Goal: Use online tool/utility: Utilize a website feature to perform a specific function

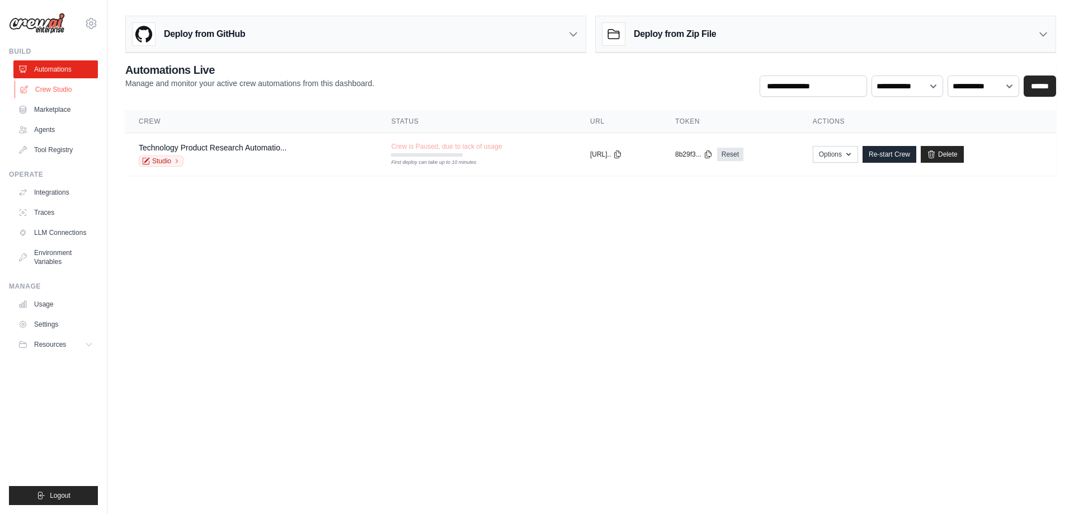
click at [50, 89] on link "Crew Studio" at bounding box center [57, 90] width 84 height 18
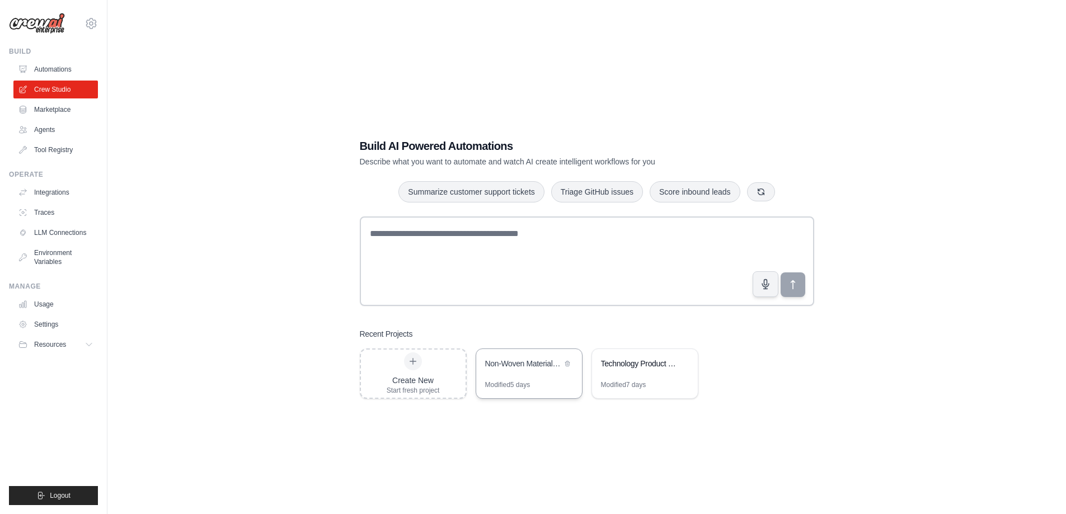
click at [530, 368] on div "Non-Woven Materials Sustainability Analysis" at bounding box center [523, 363] width 77 height 11
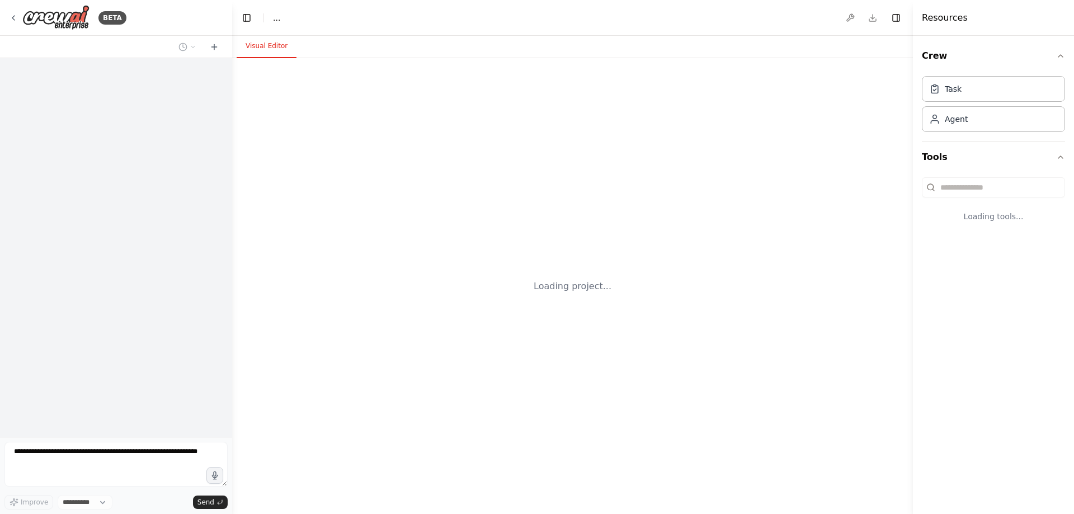
select select "****"
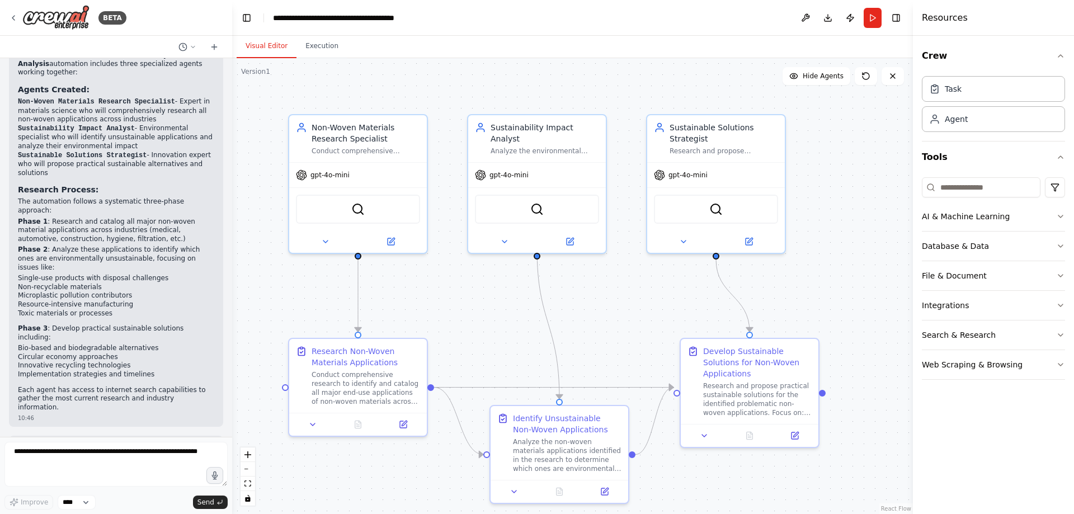
scroll to position [784, 0]
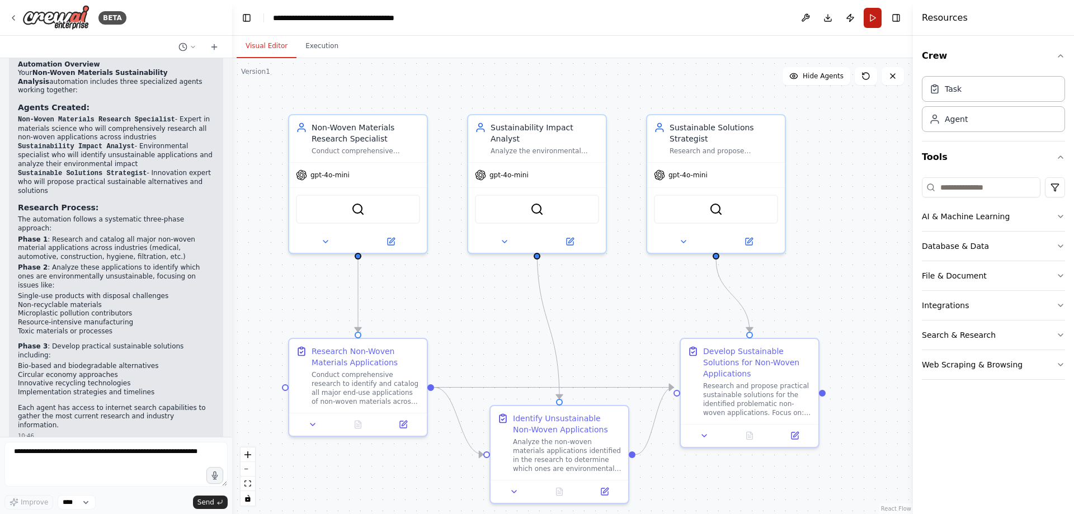
click at [868, 22] on button "Run" at bounding box center [873, 18] width 18 height 20
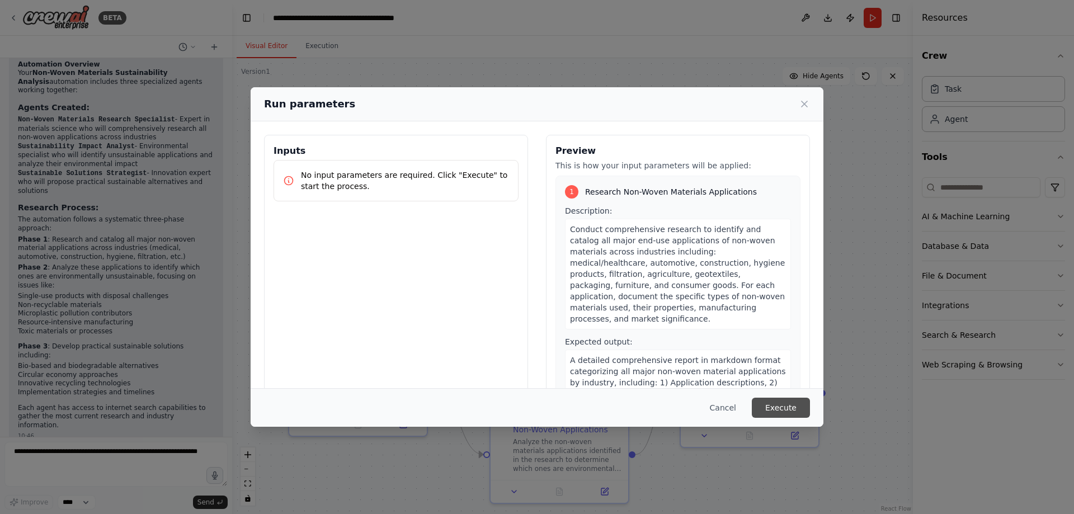
click at [782, 408] on button "Execute" at bounding box center [781, 408] width 58 height 20
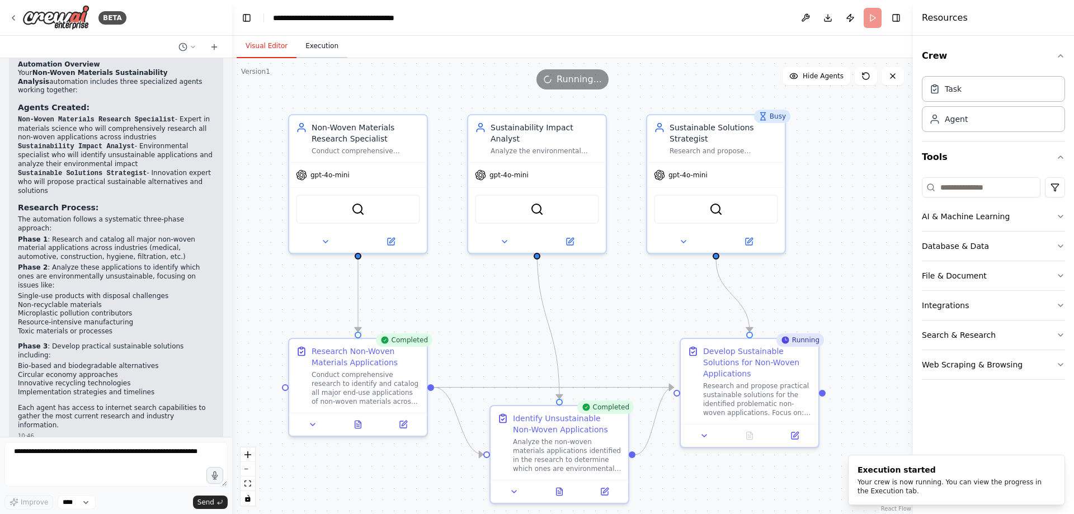
click at [317, 45] on button "Execution" at bounding box center [322, 46] width 51 height 23
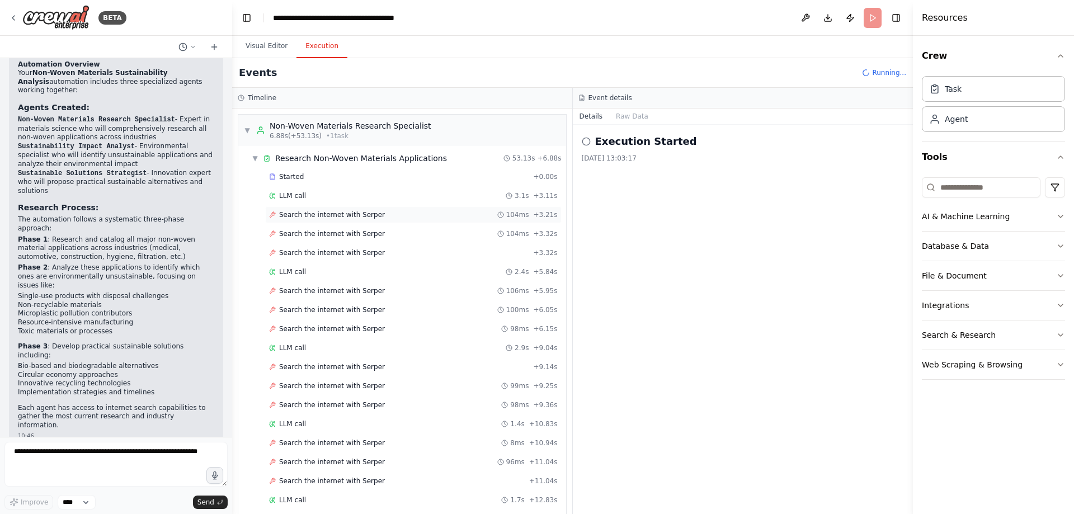
click at [327, 217] on span "Search the internet with Serper" at bounding box center [332, 214] width 106 height 9
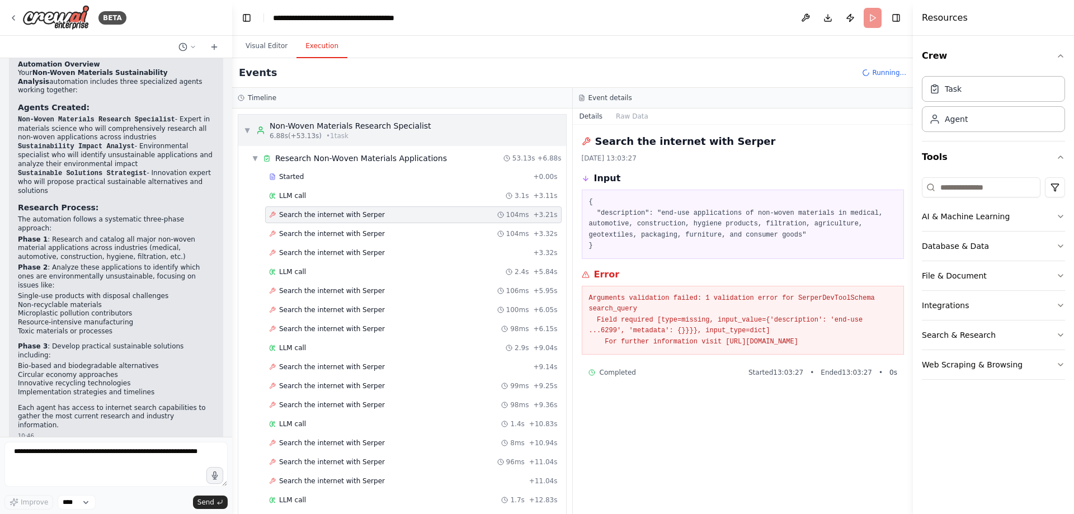
click at [286, 124] on div "Non-Woven Materials Research Specialist" at bounding box center [351, 125] width 162 height 11
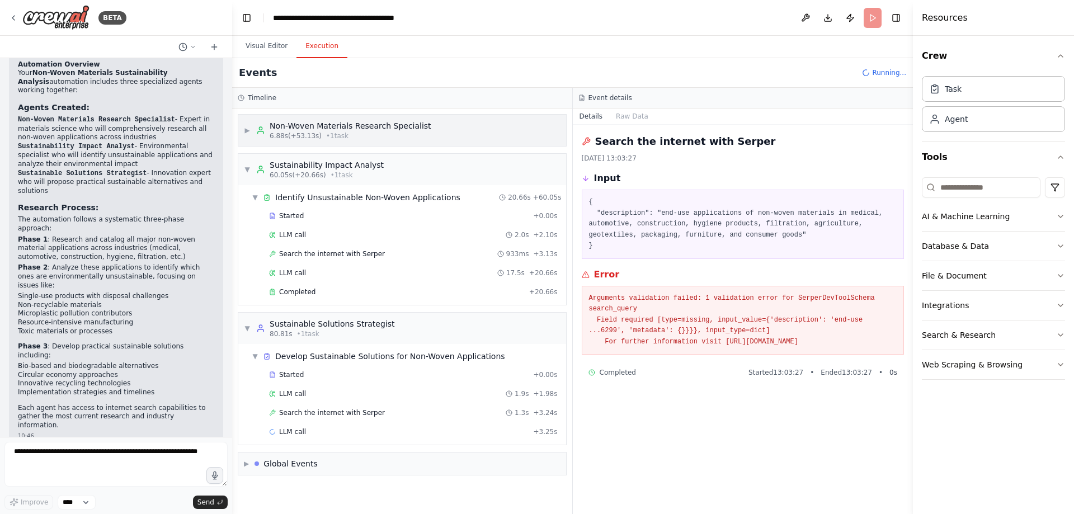
click at [286, 124] on div "Non-Woven Materials Research Specialist" at bounding box center [351, 125] width 162 height 11
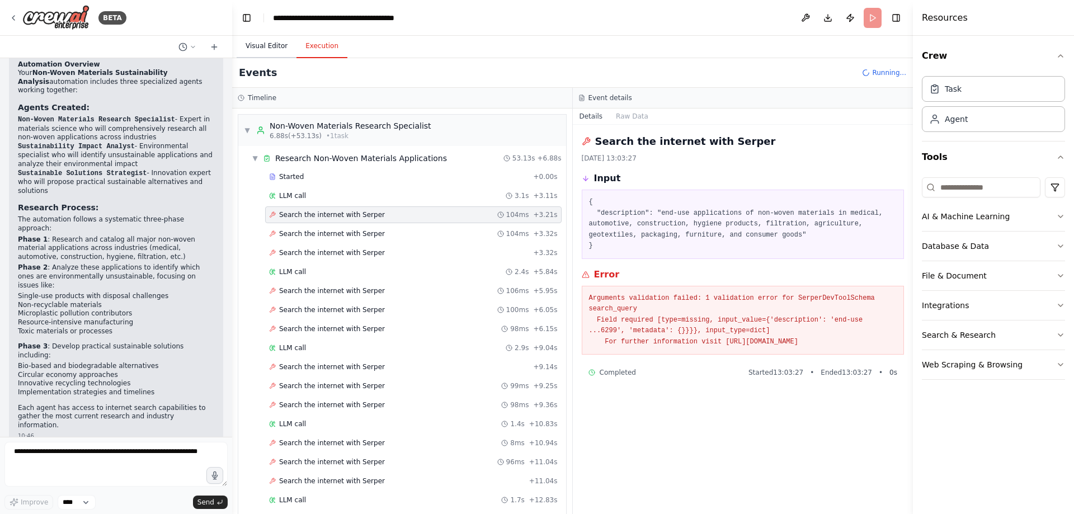
click at [262, 51] on button "Visual Editor" at bounding box center [267, 46] width 60 height 23
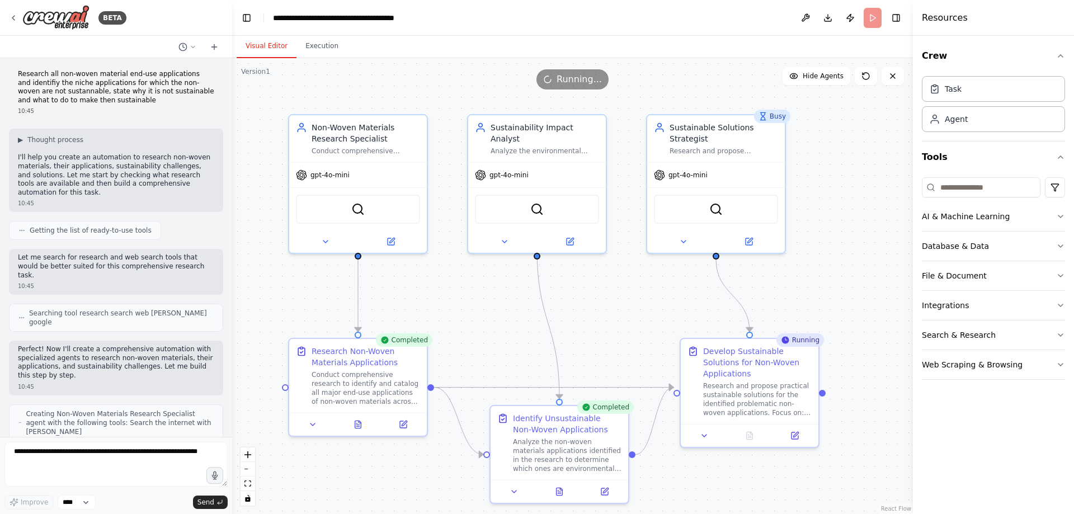
scroll to position [0, 0]
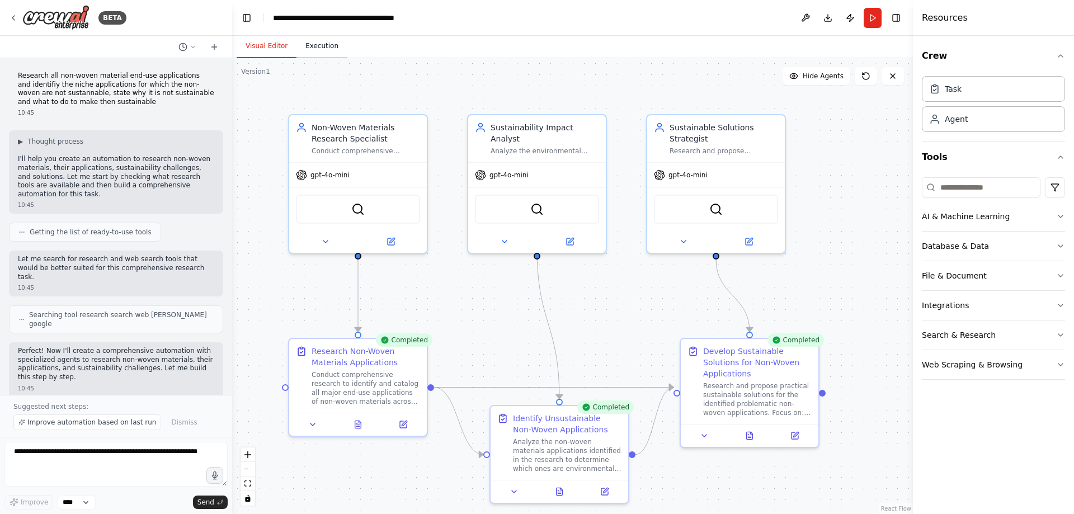
click at [324, 53] on button "Execution" at bounding box center [322, 46] width 51 height 23
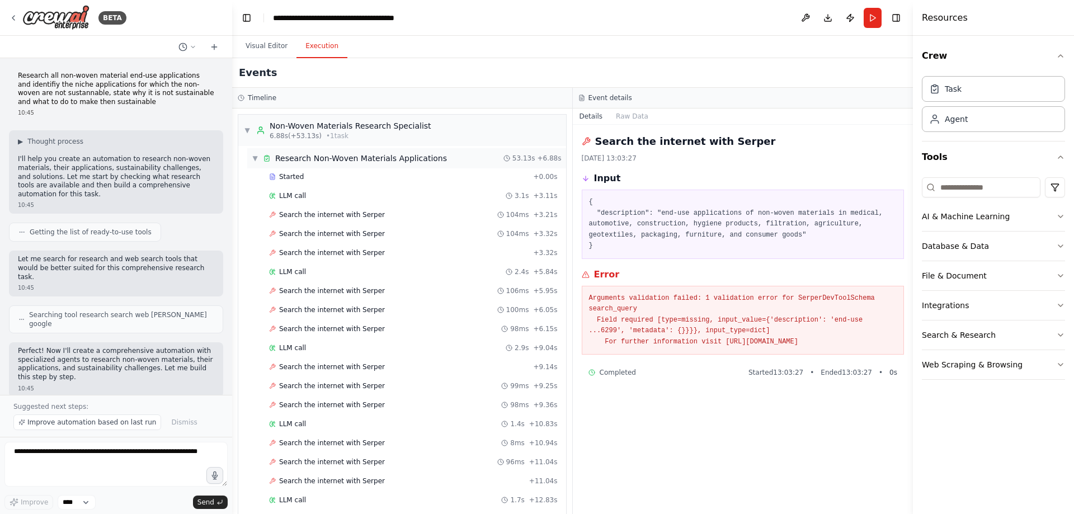
click at [252, 157] on span "▼" at bounding box center [255, 158] width 7 height 9
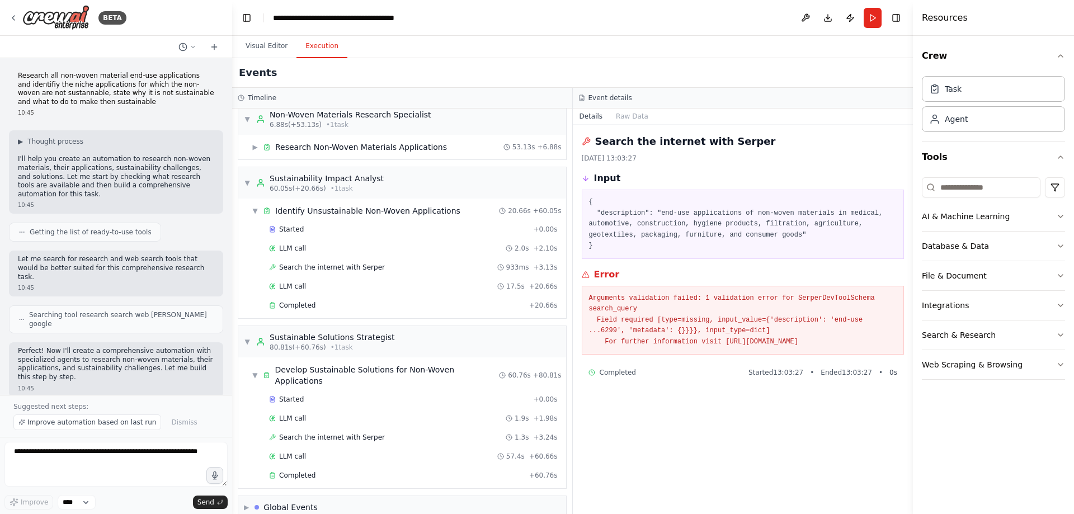
scroll to position [17, 0]
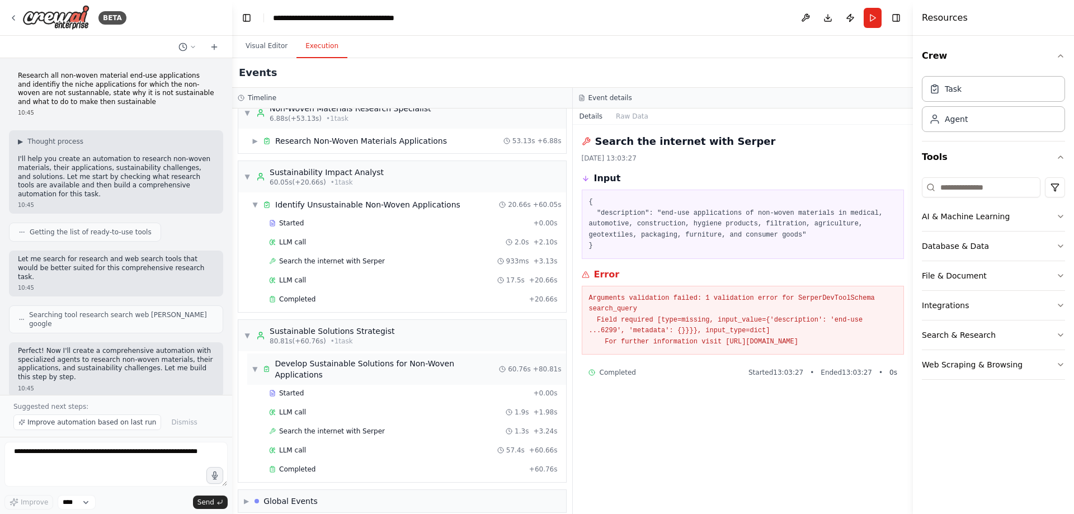
click at [325, 368] on div "Develop Sustainable Solutions for Non-Woven Applications" at bounding box center [387, 369] width 224 height 22
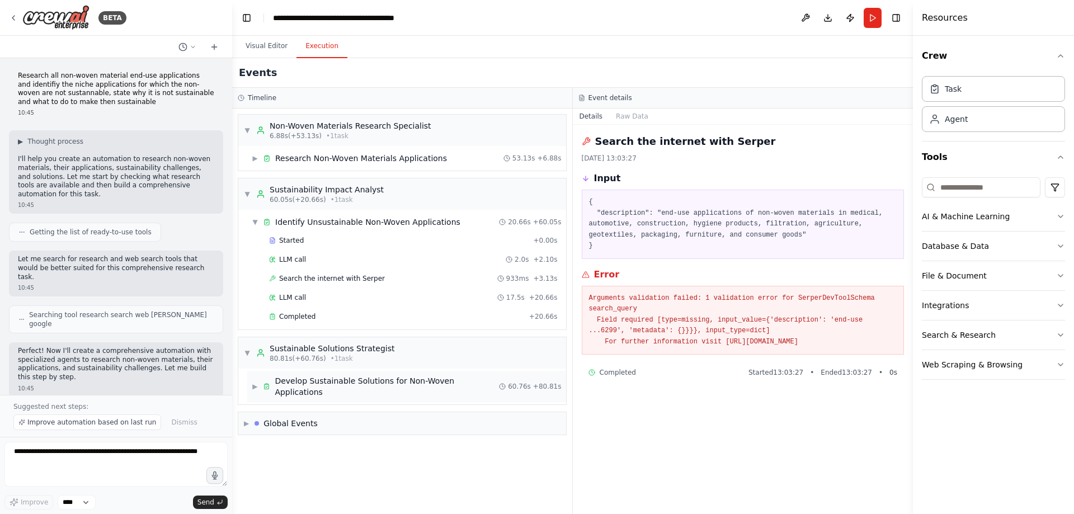
scroll to position [0, 0]
click at [266, 418] on div "Global Events" at bounding box center [286, 423] width 63 height 11
click at [256, 385] on span "▶" at bounding box center [255, 386] width 7 height 9
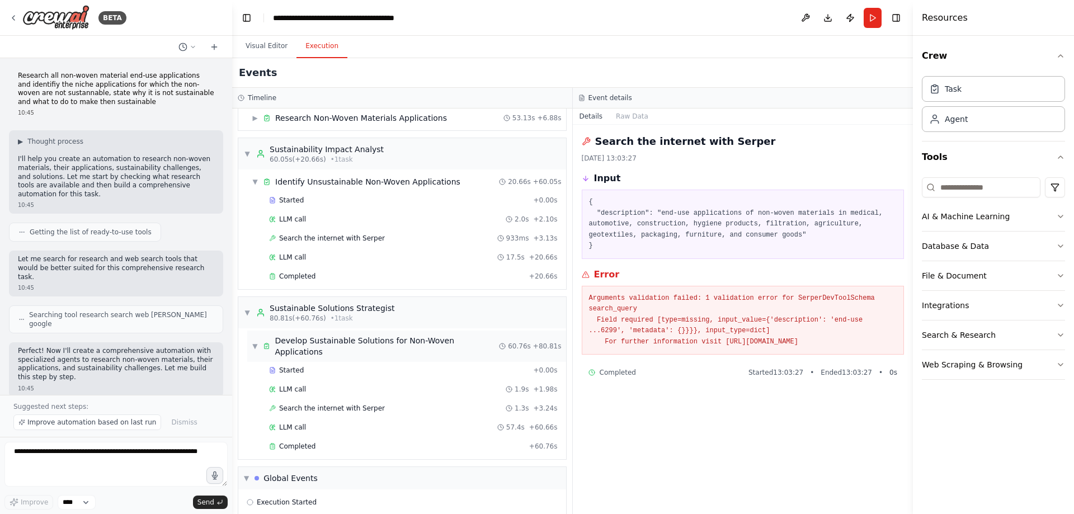
scroll to position [100, 0]
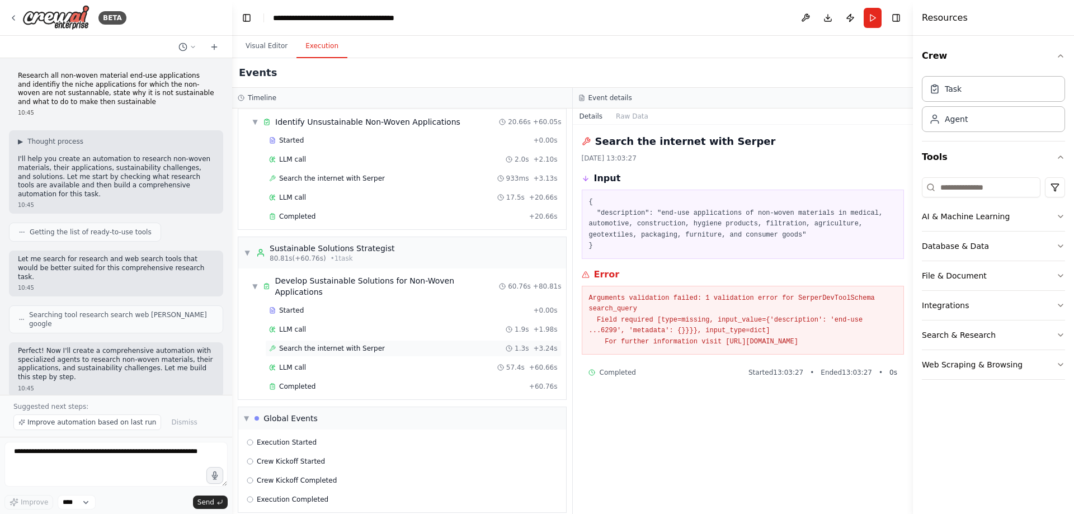
click at [324, 344] on span "Search the internet with Serper" at bounding box center [332, 348] width 106 height 9
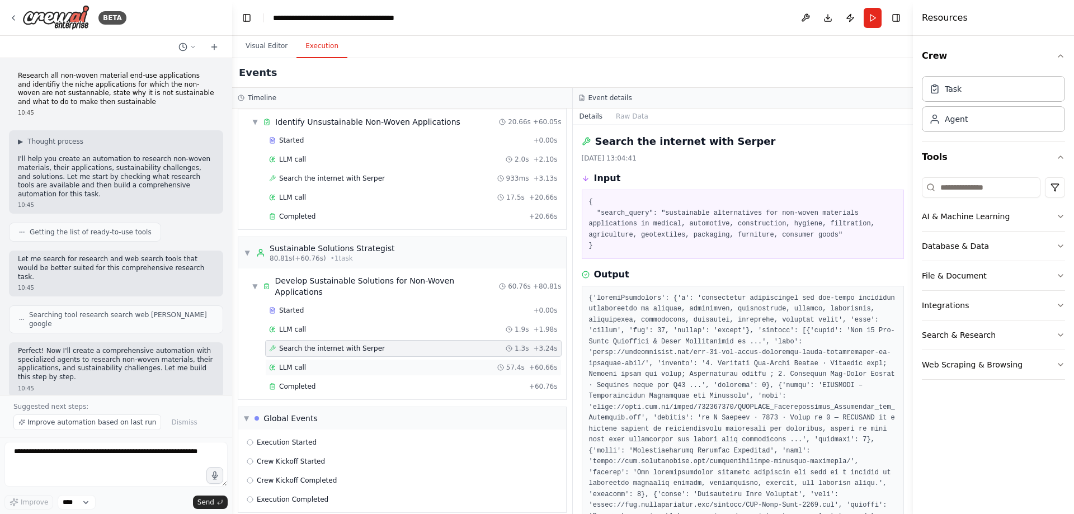
click at [304, 363] on div "LLM call 57.4s + 60.66s" at bounding box center [413, 367] width 289 height 9
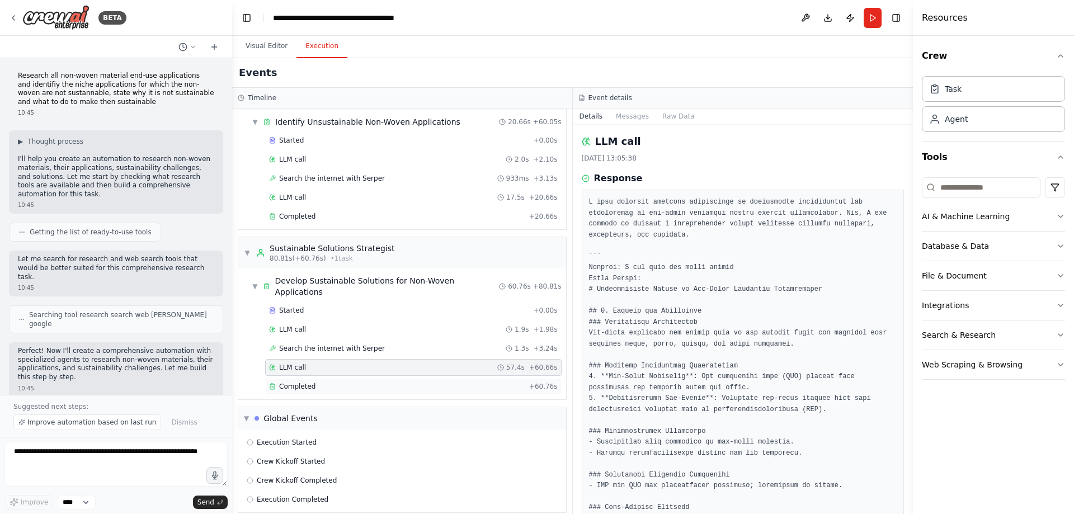
click at [305, 382] on span "Completed" at bounding box center [297, 386] width 36 height 9
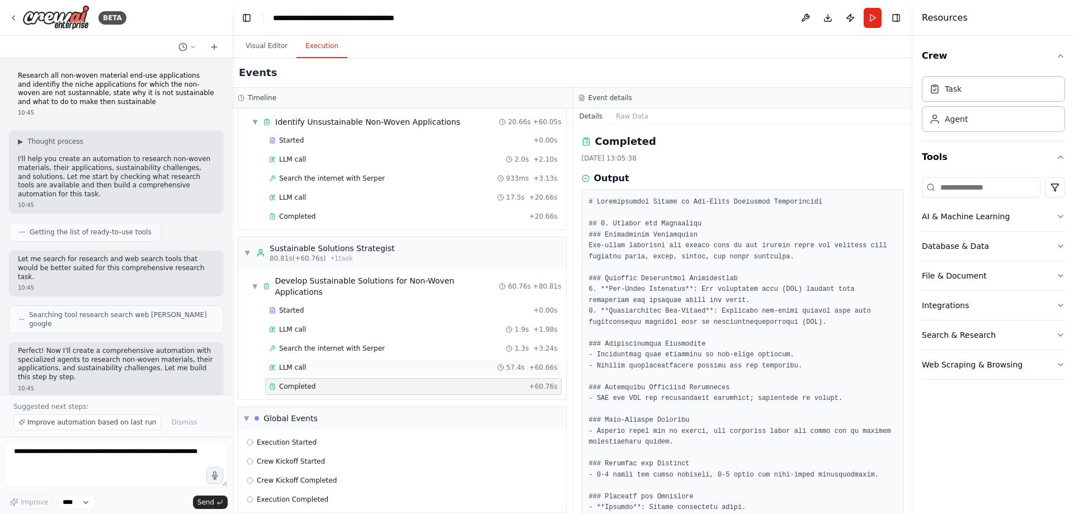
click at [305, 363] on div "LLM call 57.4s + 60.66s" at bounding box center [413, 367] width 289 height 9
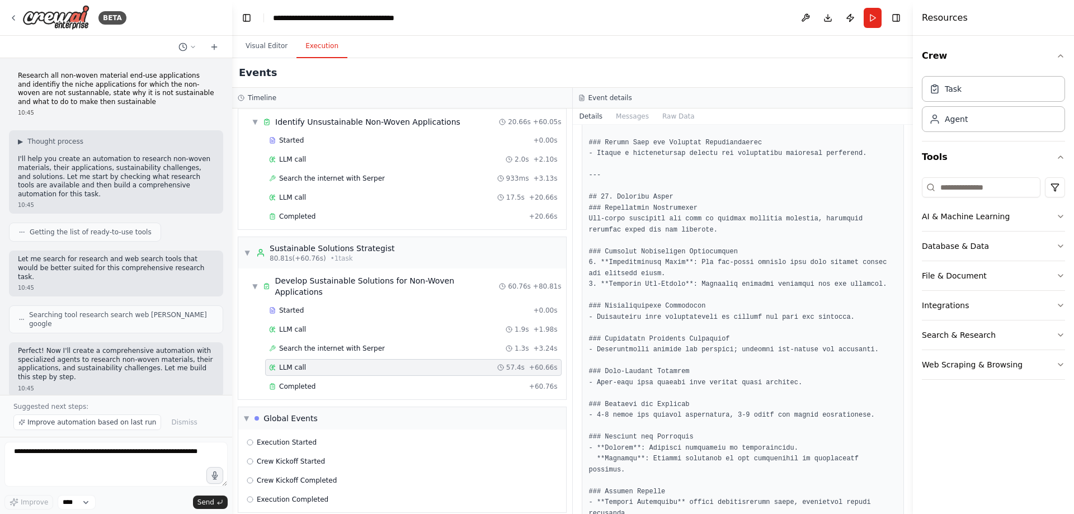
scroll to position [4326, 0]
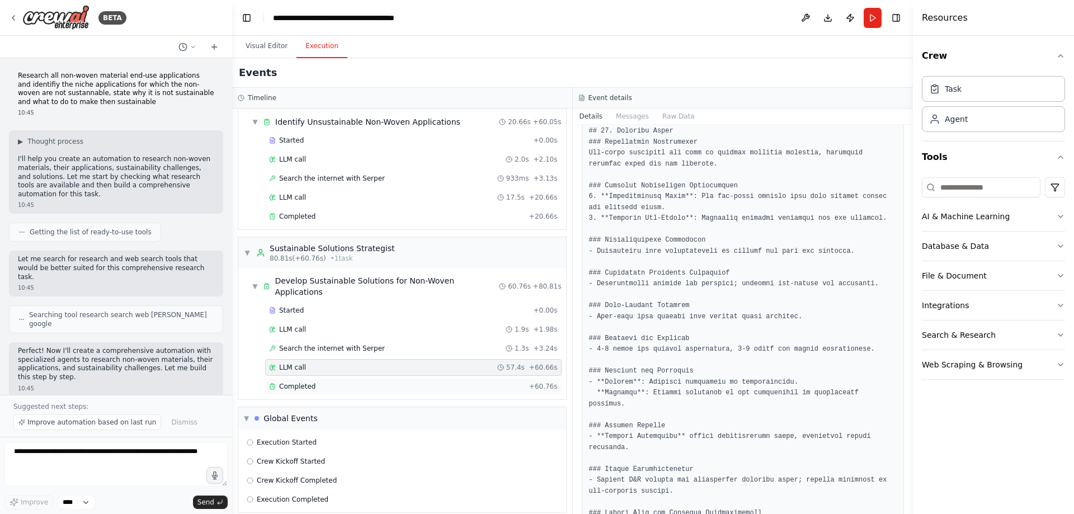
click at [321, 382] on div "Completed" at bounding box center [397, 386] width 256 height 9
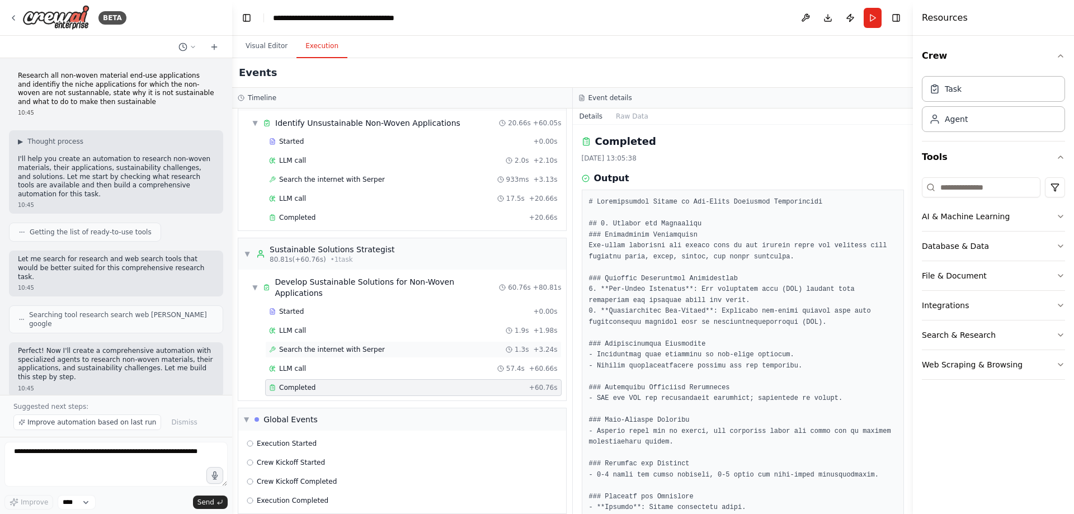
scroll to position [100, 0]
click at [291, 413] on div "Global Events" at bounding box center [290, 418] width 54 height 11
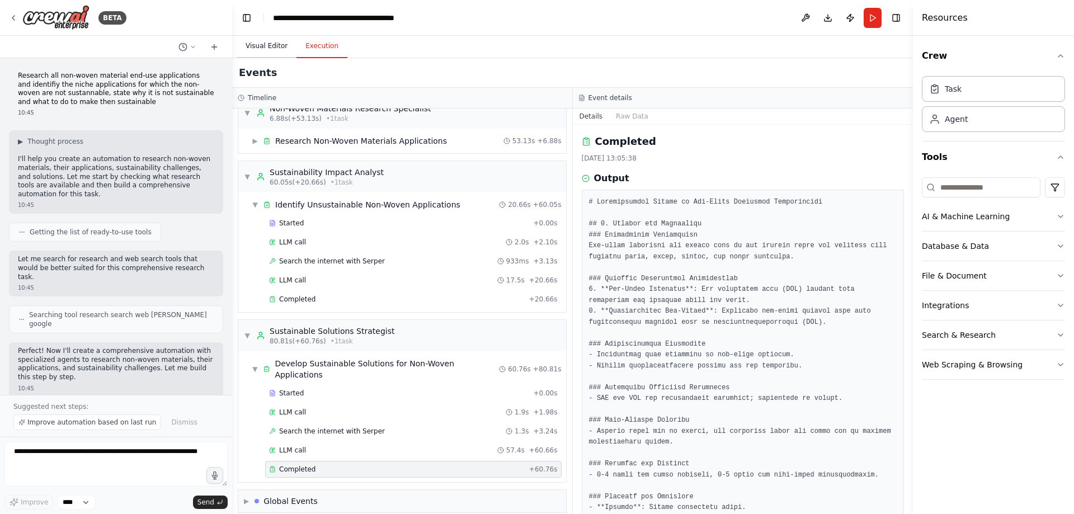
click at [261, 49] on button "Visual Editor" at bounding box center [267, 46] width 60 height 23
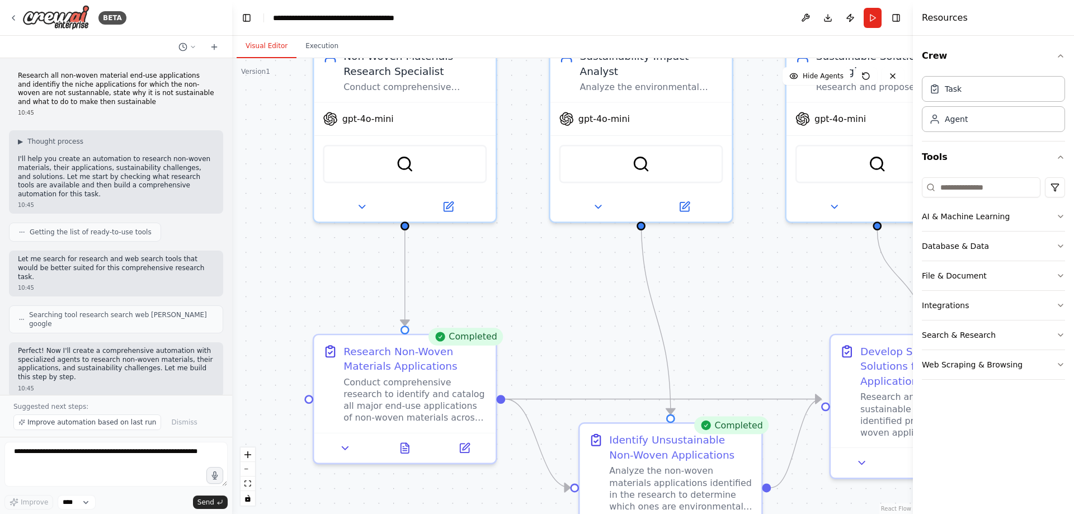
drag, startPoint x: 474, startPoint y: 285, endPoint x: 577, endPoint y: 275, distance: 103.4
click at [577, 275] on div ".deletable-edge-delete-btn { width: 20px; height: 20px; border: 0px solid #ffff…" at bounding box center [572, 286] width 681 height 456
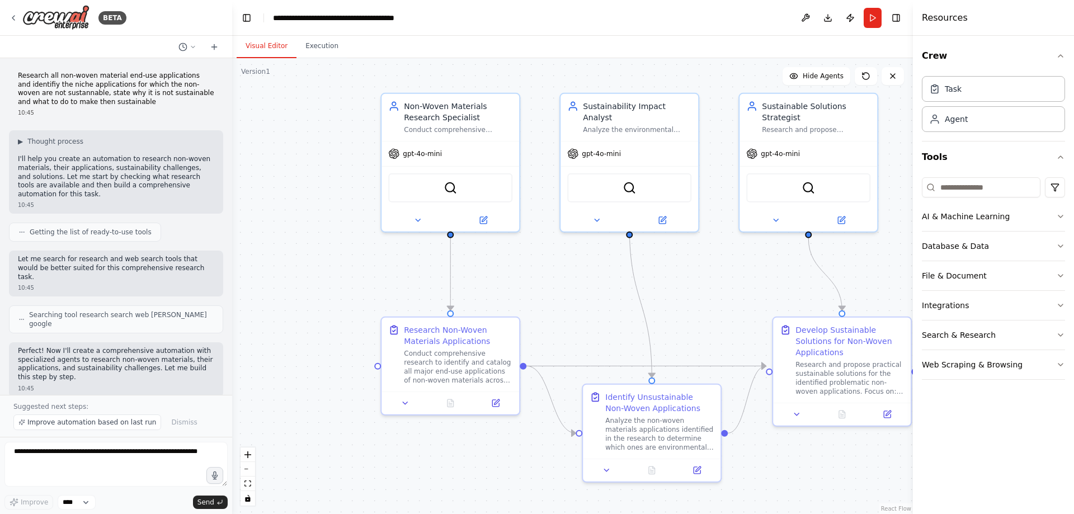
scroll to position [826, 0]
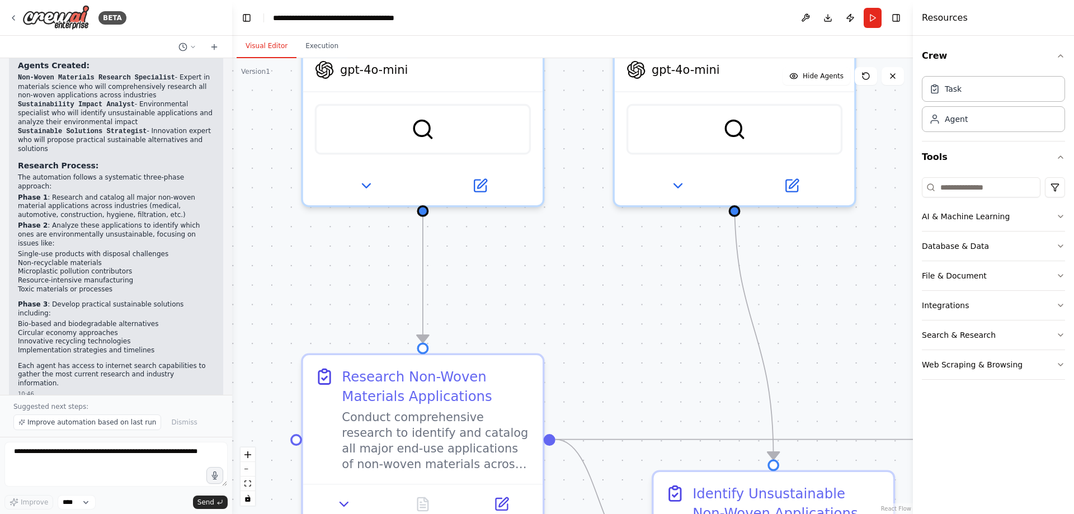
drag, startPoint x: 374, startPoint y: 283, endPoint x: 242, endPoint y: 339, distance: 143.9
click at [242, 340] on div ".deletable-edge-delete-btn { width: 20px; height: 20px; border: 0px solid #ffff…" at bounding box center [572, 286] width 681 height 456
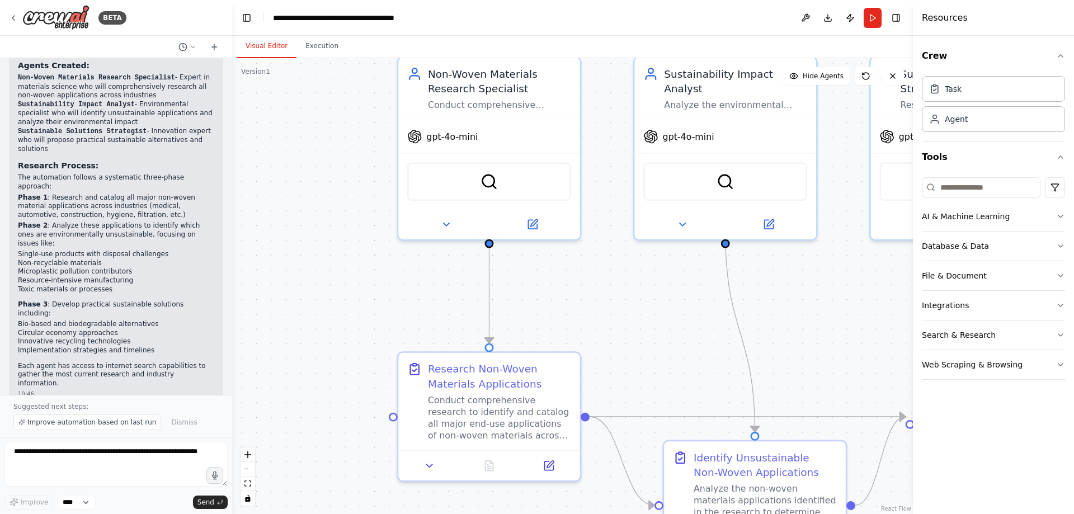
drag, startPoint x: 297, startPoint y: 310, endPoint x: 414, endPoint y: 297, distance: 117.8
click at [414, 297] on div ".deletable-edge-delete-btn { width: 20px; height: 20px; border: 0px solid #ffff…" at bounding box center [572, 286] width 681 height 456
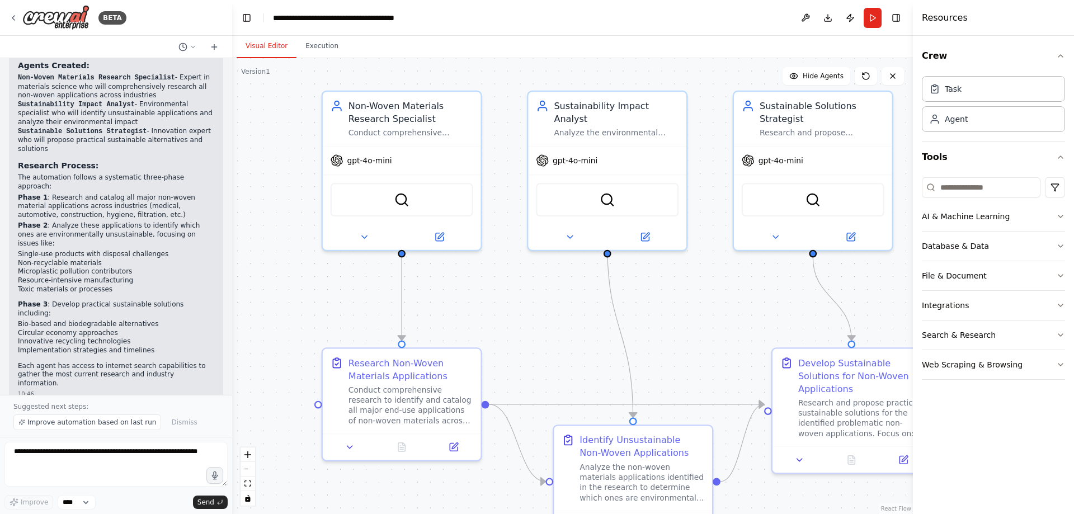
drag, startPoint x: 358, startPoint y: 305, endPoint x: 281, endPoint y: 309, distance: 76.7
click at [281, 309] on div ".deletable-edge-delete-btn { width: 20px; height: 20px; border: 0px solid #ffff…" at bounding box center [572, 286] width 681 height 456
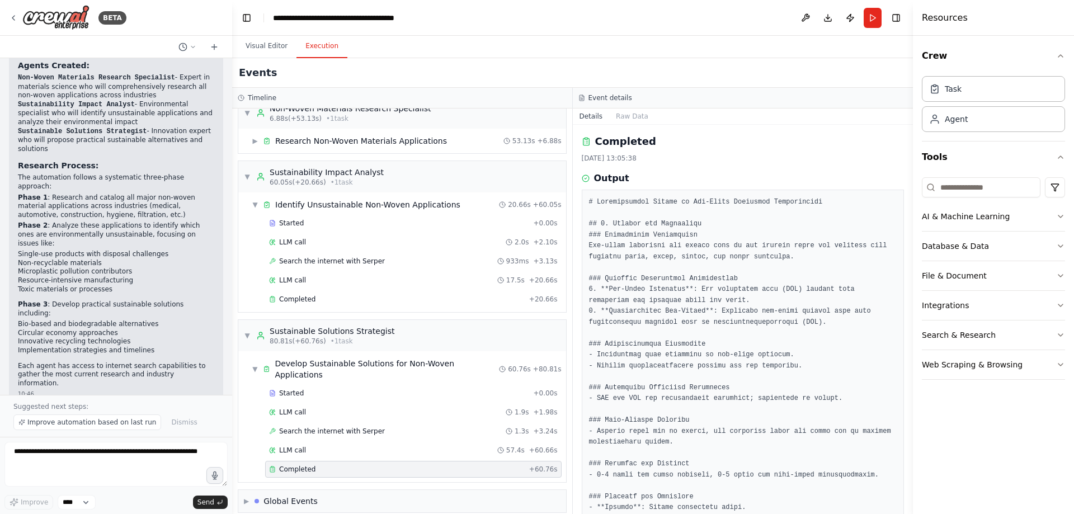
click at [320, 50] on button "Execution" at bounding box center [322, 46] width 51 height 23
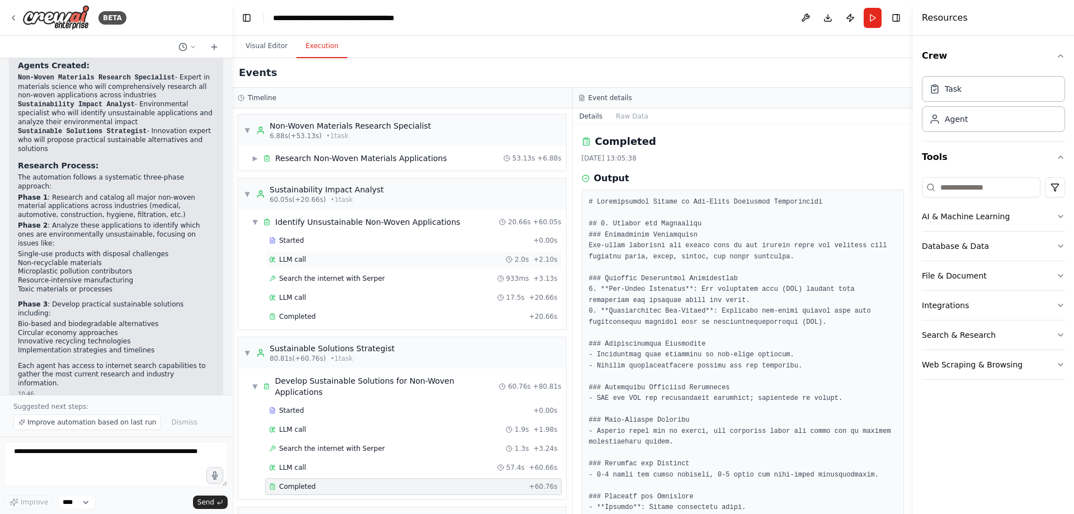
click at [300, 260] on span "LLM call" at bounding box center [292, 259] width 27 height 9
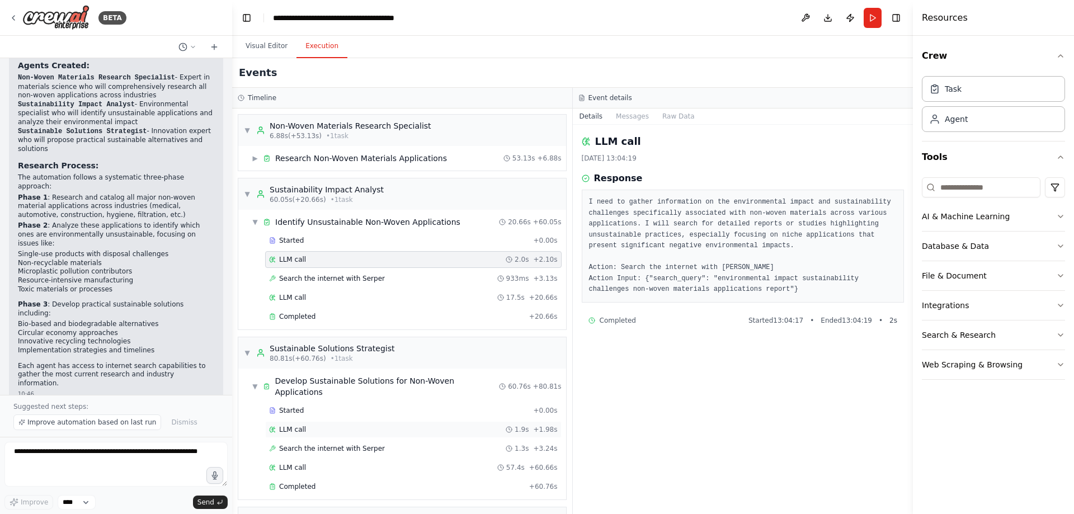
click at [314, 425] on div "LLM call 1.9s + 1.98s" at bounding box center [413, 429] width 289 height 9
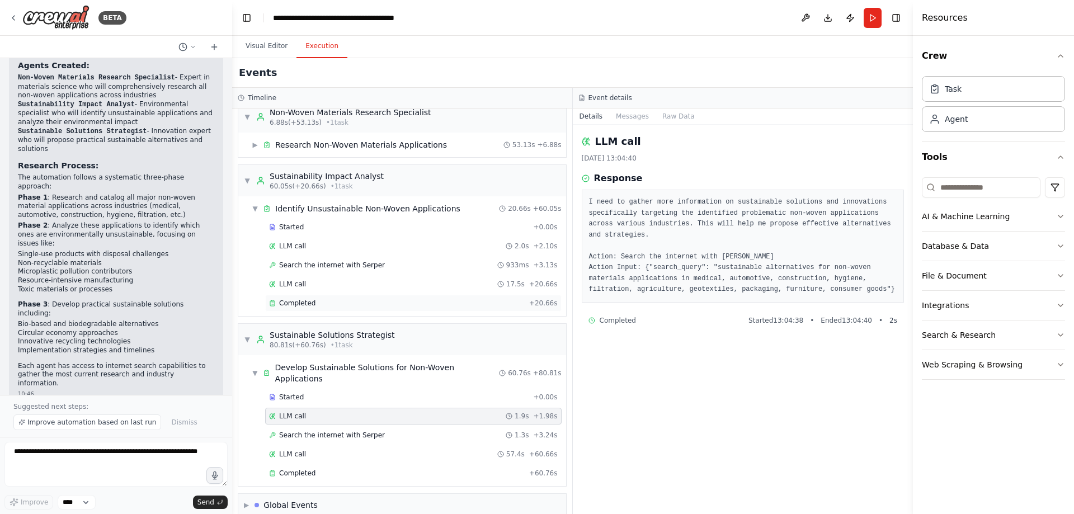
scroll to position [17, 0]
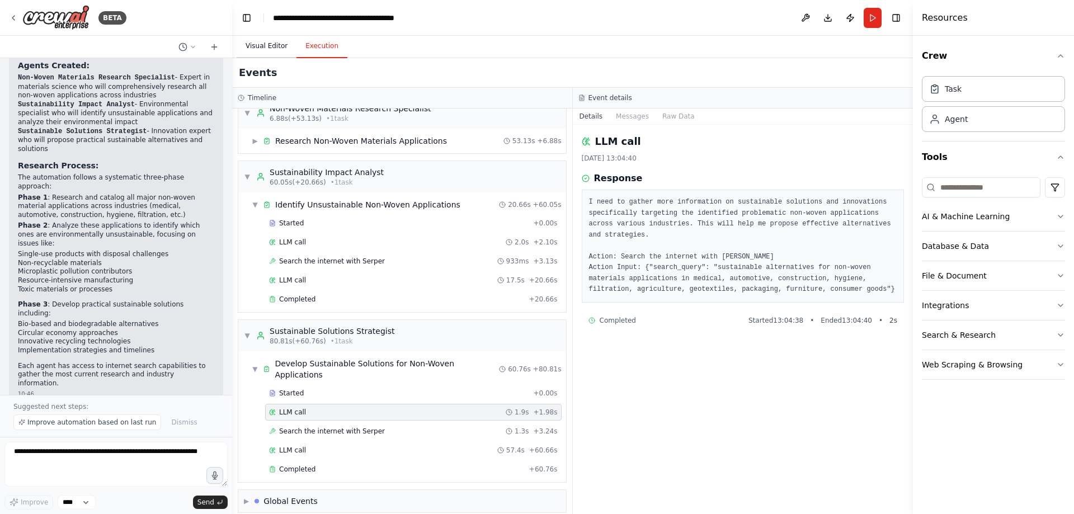
click at [258, 41] on button "Visual Editor" at bounding box center [267, 46] width 60 height 23
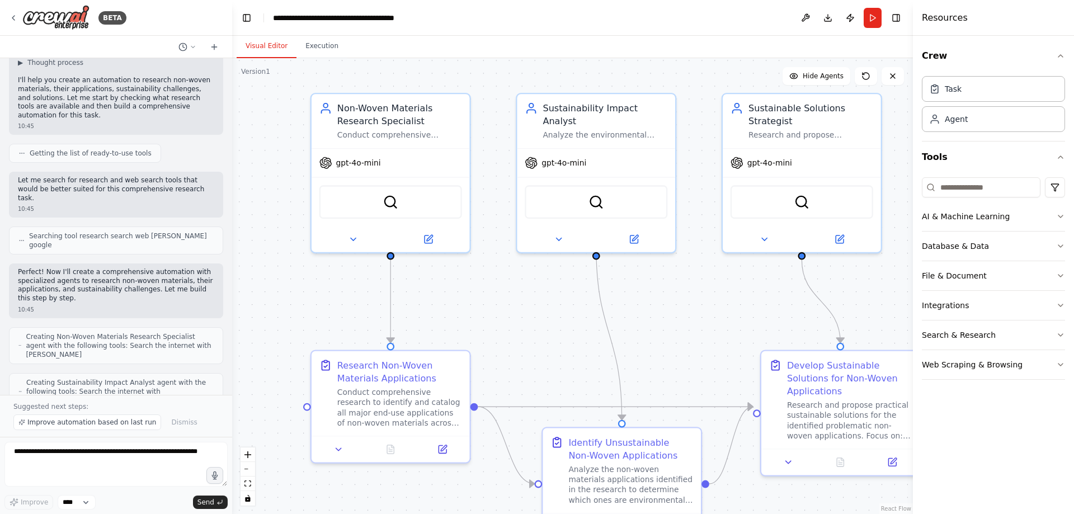
scroll to position [0, 0]
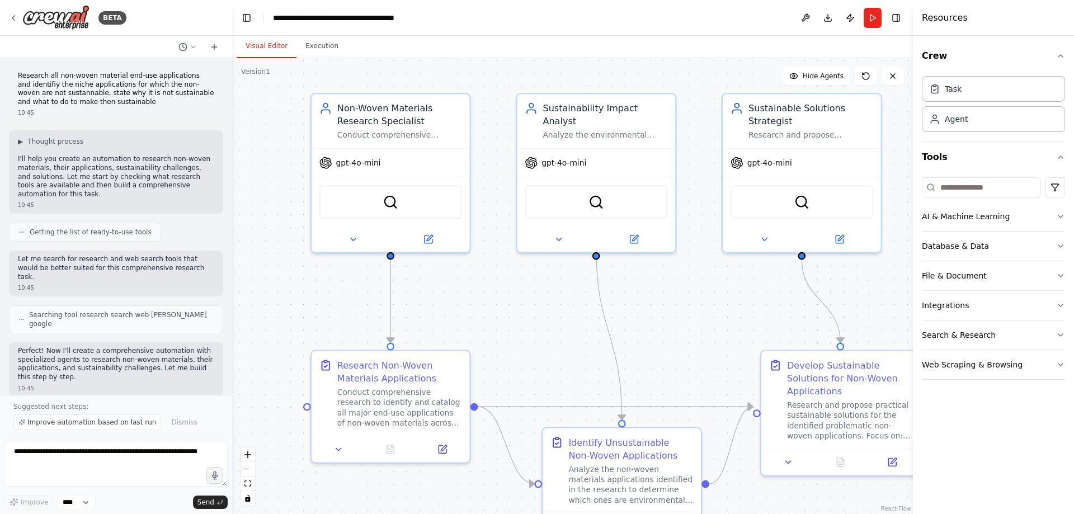
click at [86, 77] on p "Research all non-woven material end-use applications and identifiy the niche ap…" at bounding box center [116, 89] width 196 height 35
click at [18, 19] on div "BETA" at bounding box center [67, 17] width 117 height 25
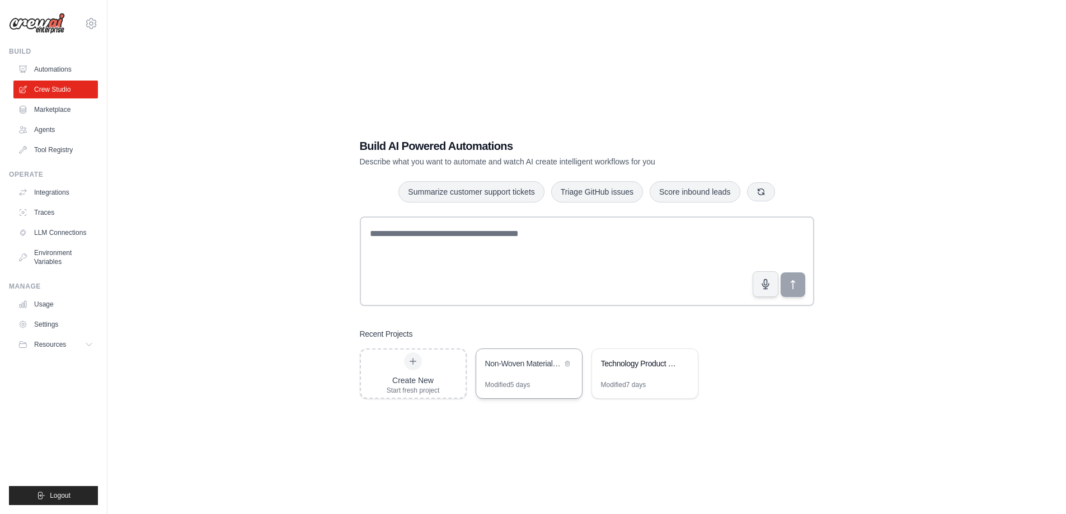
click at [544, 370] on div "Non-Woven Materials Sustainability Analysis" at bounding box center [523, 364] width 77 height 13
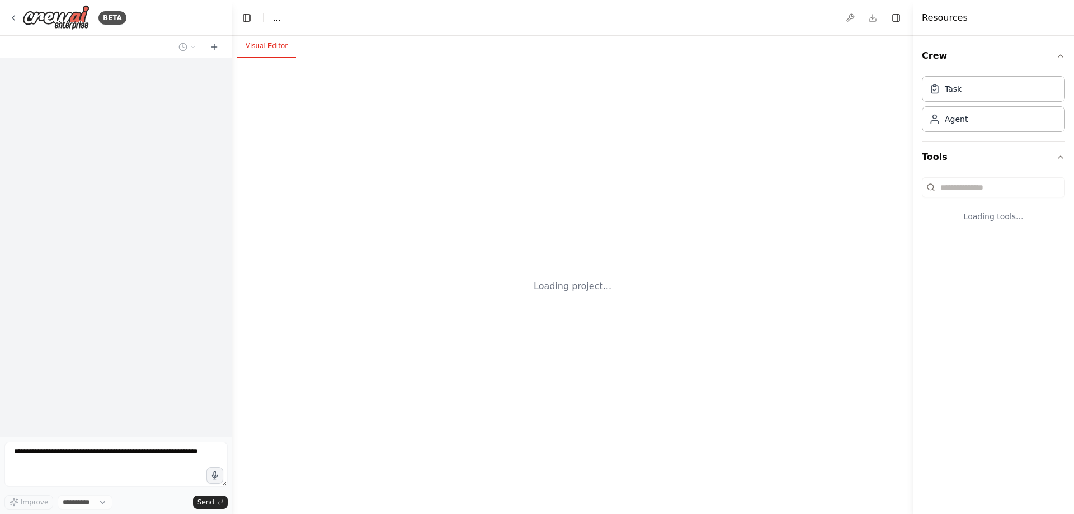
select select "****"
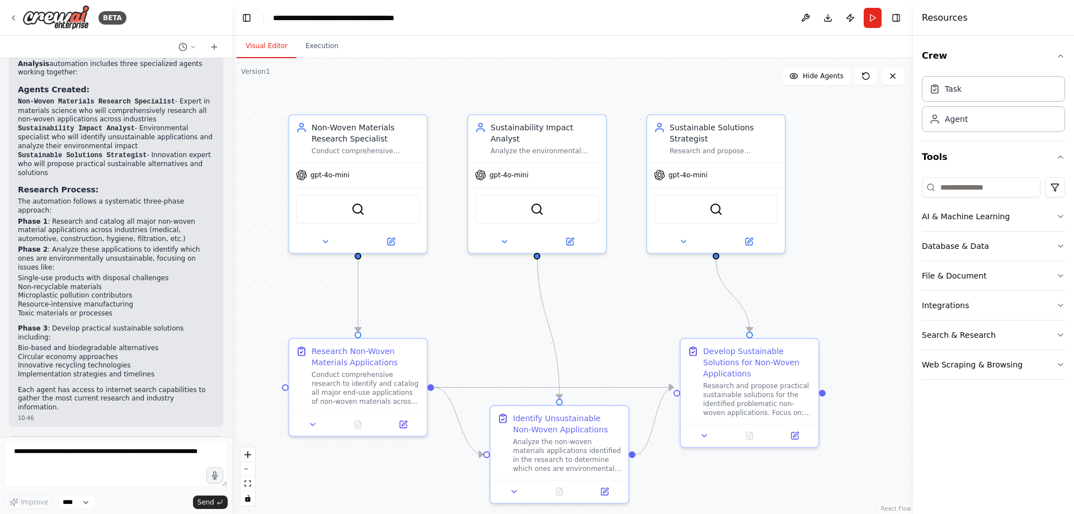
scroll to position [784, 0]
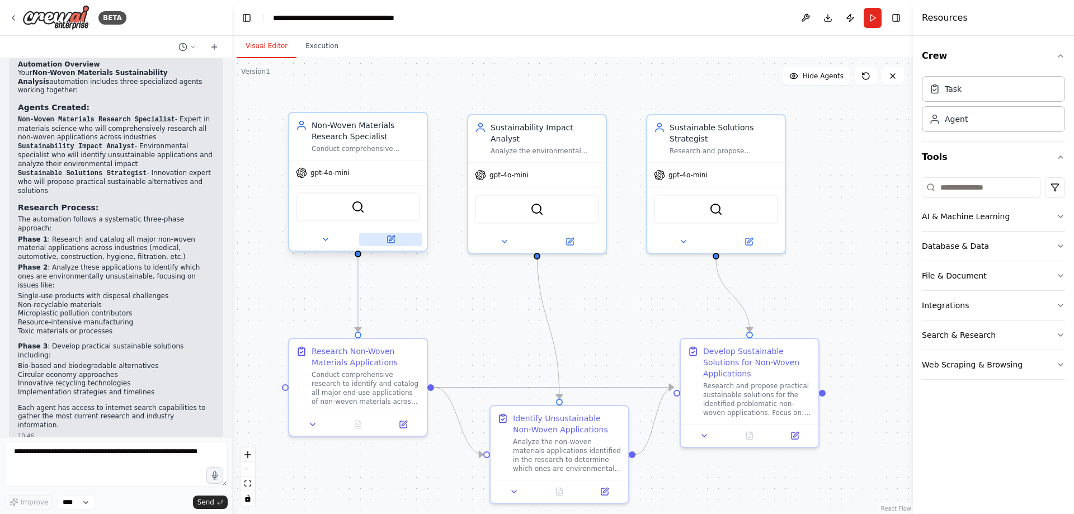
click at [394, 241] on icon at bounding box center [391, 239] width 7 height 7
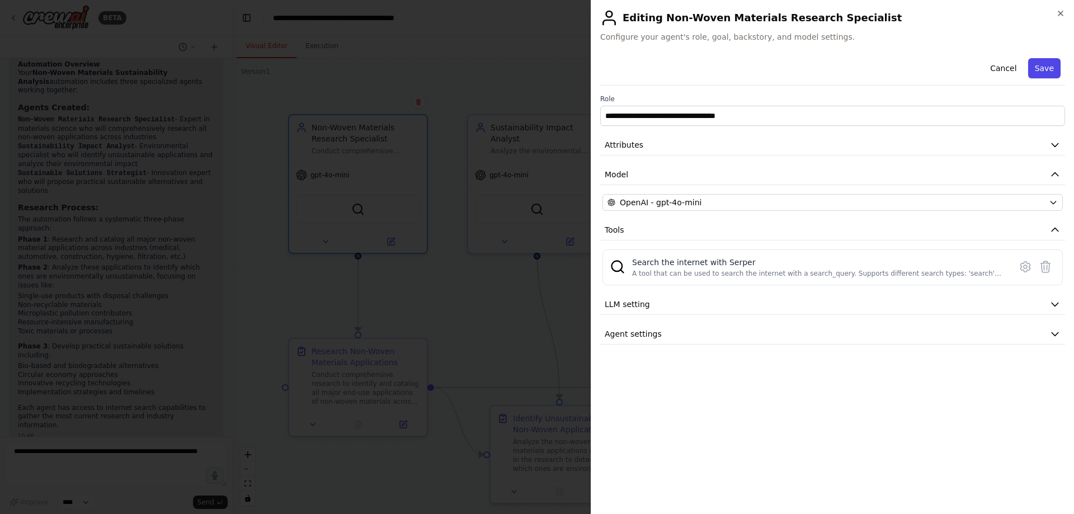
click at [1042, 69] on button "Save" at bounding box center [1044, 68] width 32 height 20
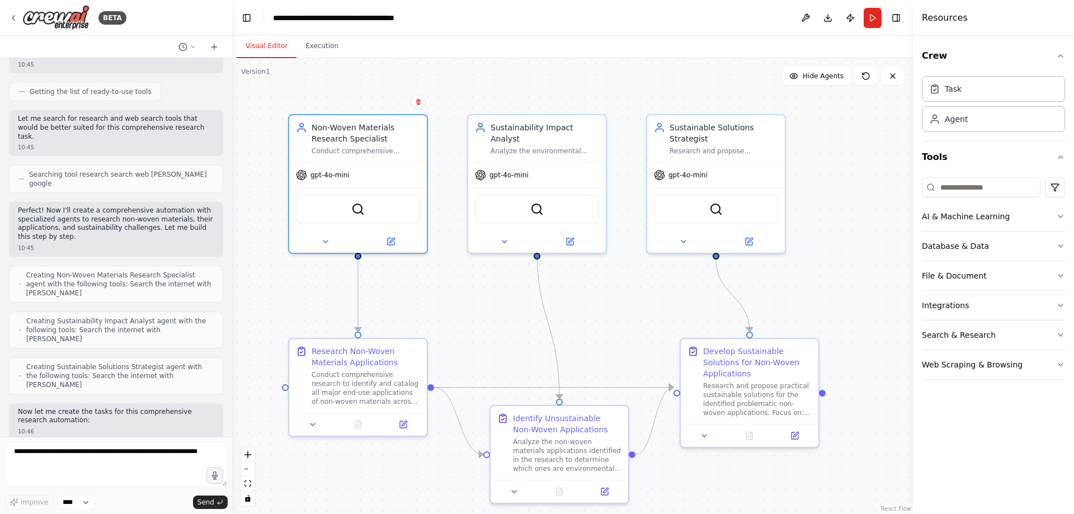
scroll to position [0, 0]
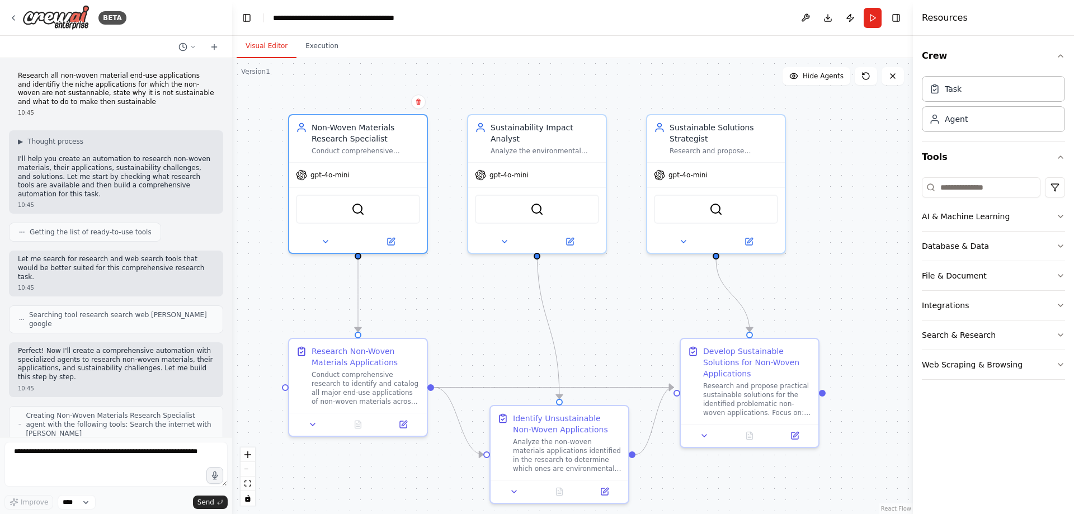
click at [80, 99] on p "Research all non-woven material end-use applications and identifiy the niche ap…" at bounding box center [116, 89] width 196 height 35
click at [875, 18] on button "Run" at bounding box center [873, 18] width 18 height 20
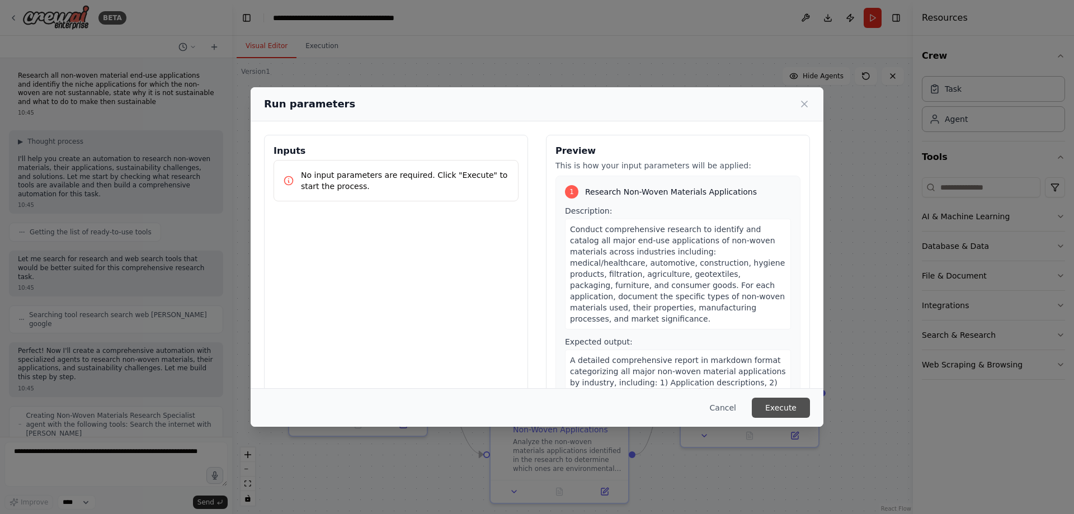
click at [790, 404] on button "Execute" at bounding box center [781, 408] width 58 height 20
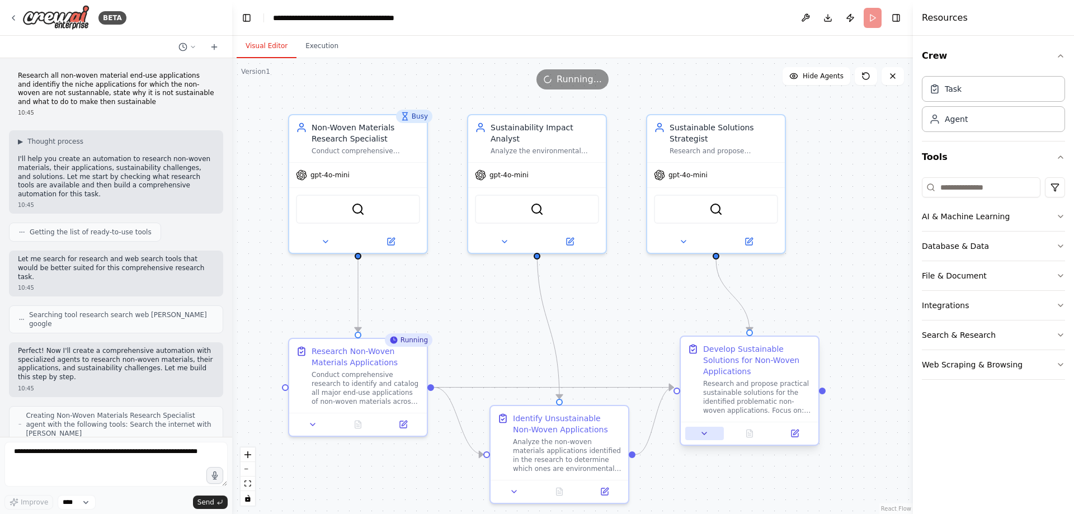
click at [704, 432] on icon at bounding box center [704, 433] width 4 height 2
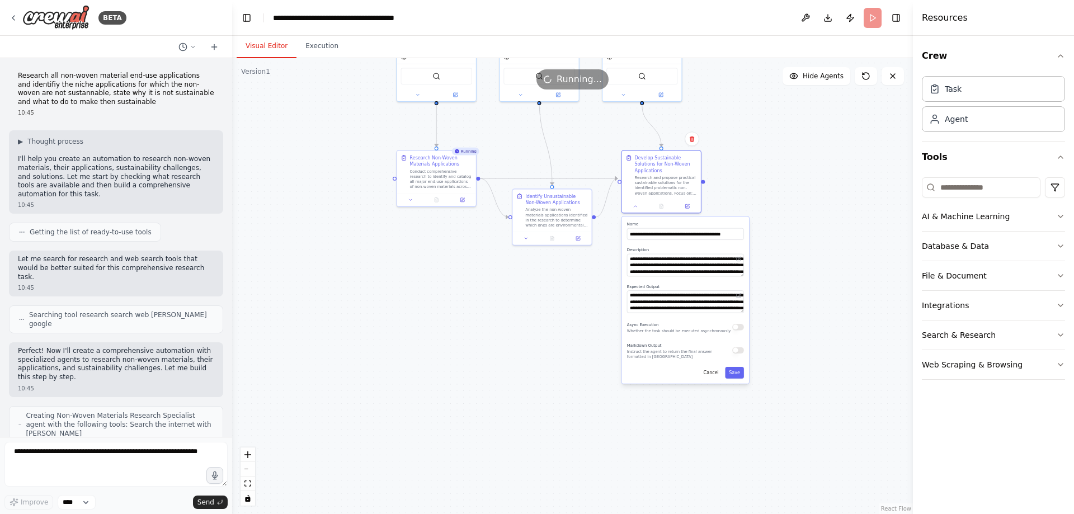
drag, startPoint x: 844, startPoint y: 361, endPoint x: 778, endPoint y: 139, distance: 231.0
click at [778, 138] on div ".deletable-edge-delete-btn { width: 20px; height: 20px; border: 0px solid #ffff…" at bounding box center [572, 286] width 681 height 456
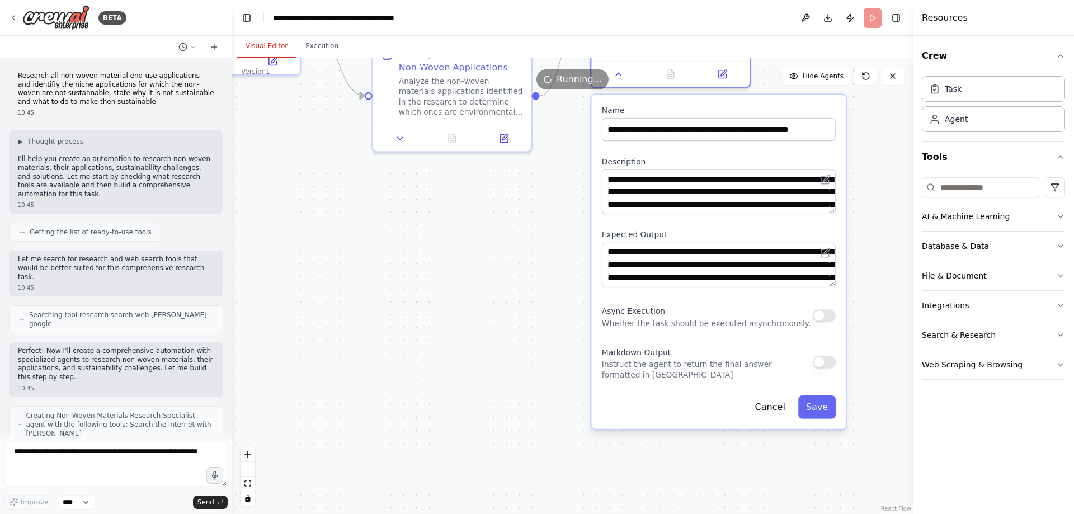
click at [827, 356] on button "button" at bounding box center [824, 362] width 23 height 13
click at [818, 396] on button "Save" at bounding box center [816, 407] width 37 height 23
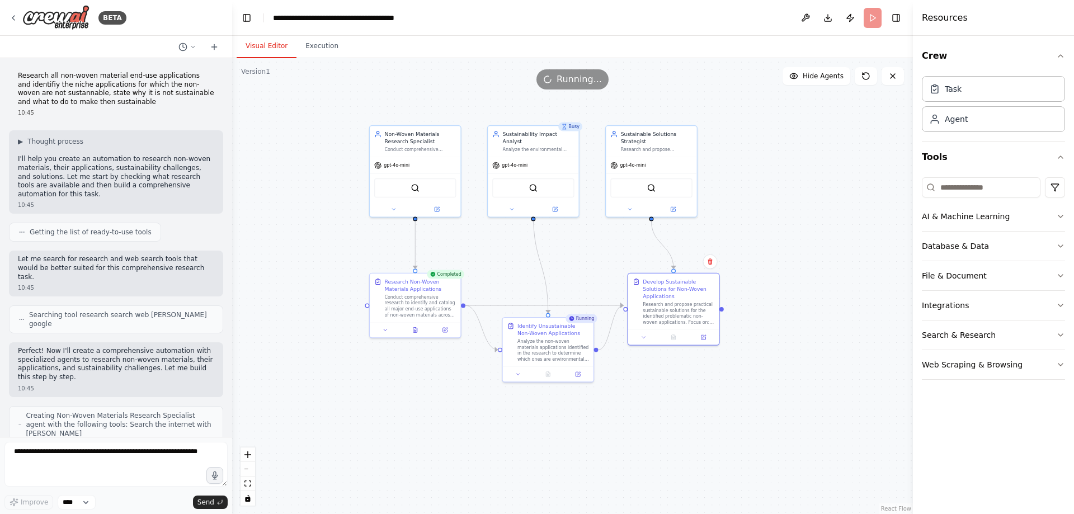
drag, startPoint x: 722, startPoint y: 306, endPoint x: 678, endPoint y: 473, distance: 172.5
click at [679, 475] on div ".deletable-edge-delete-btn { width: 20px; height: 20px; border: 0px solid #ffff…" at bounding box center [572, 286] width 681 height 456
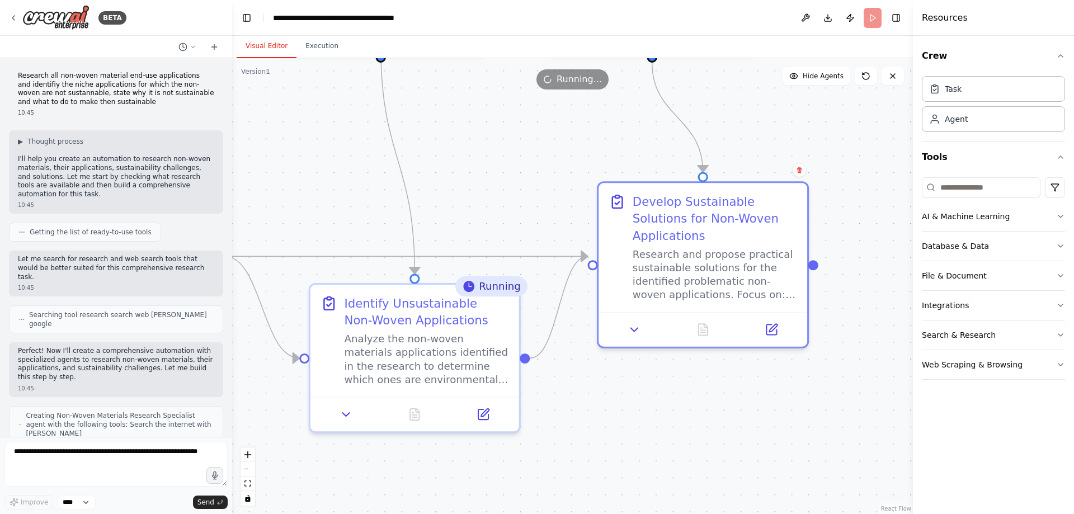
drag, startPoint x: 578, startPoint y: 409, endPoint x: 690, endPoint y: 416, distance: 112.7
click at [690, 416] on div ".deletable-edge-delete-btn { width: 20px; height: 20px; border: 0px solid #ffff…" at bounding box center [572, 286] width 681 height 456
click at [463, 358] on div "Analyze the non-woven materials applications identified in the research to dete…" at bounding box center [427, 356] width 164 height 54
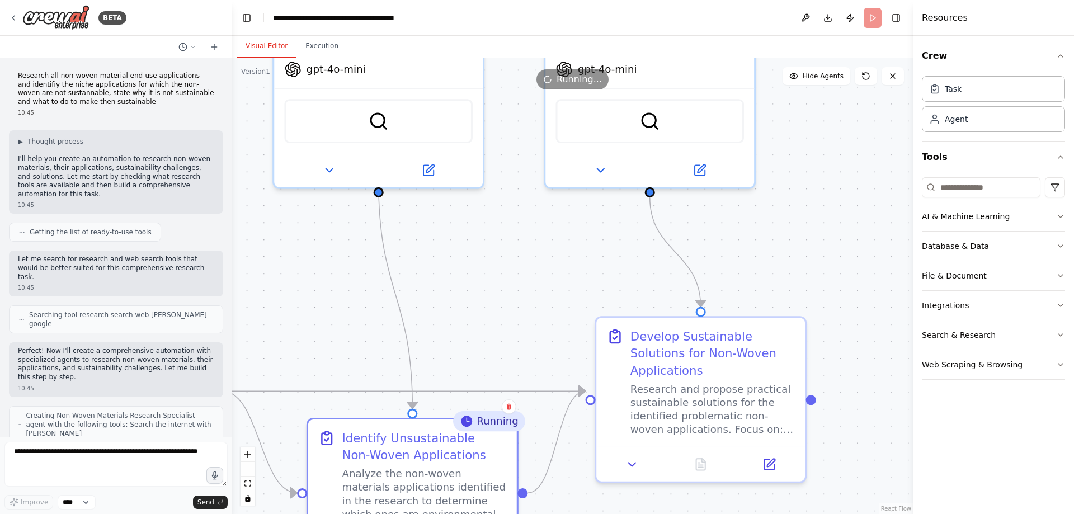
drag, startPoint x: 844, startPoint y: 348, endPoint x: 846, endPoint y: 502, distance: 154.4
click at [846, 502] on div ".deletable-edge-delete-btn { width: 20px; height: 20px; border: 0px solid #ffff…" at bounding box center [572, 286] width 681 height 456
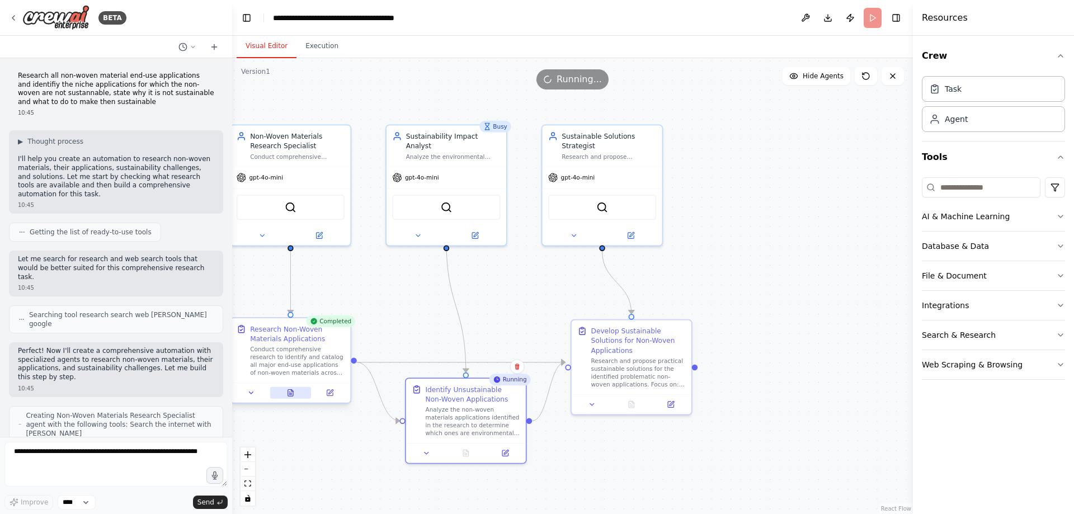
click at [294, 392] on icon at bounding box center [290, 393] width 8 height 8
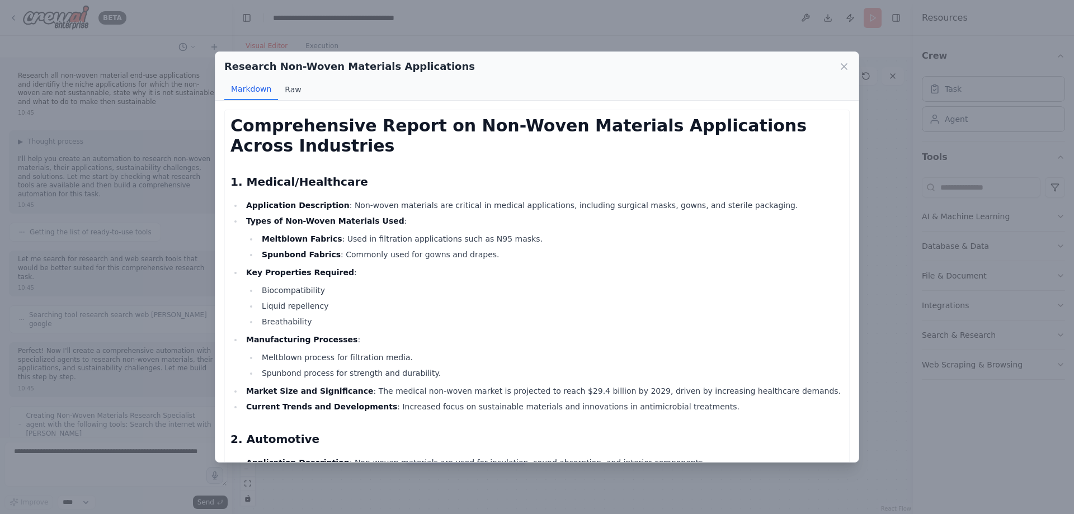
click at [290, 87] on button "Raw" at bounding box center [293, 89] width 30 height 21
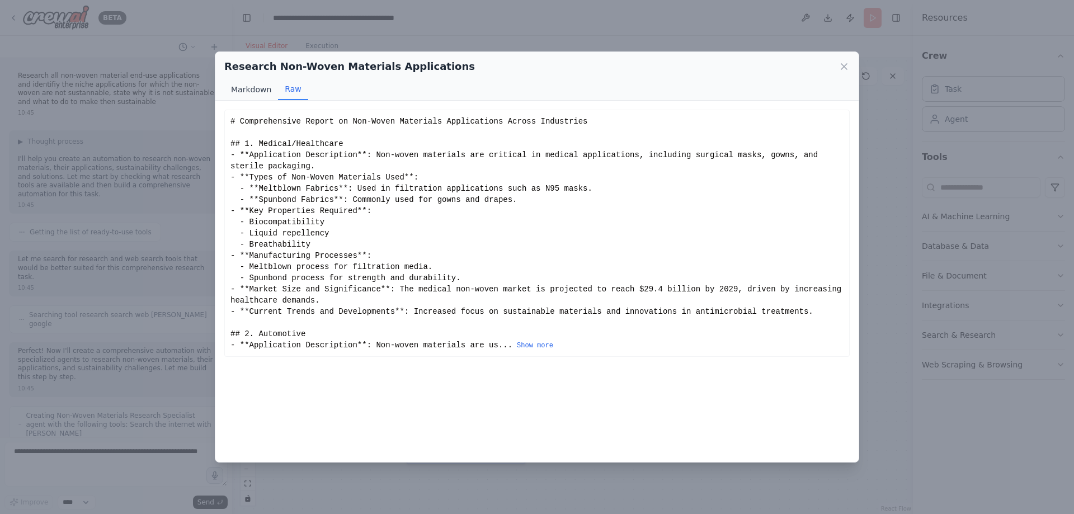
click at [258, 90] on button "Markdown" at bounding box center [251, 89] width 54 height 21
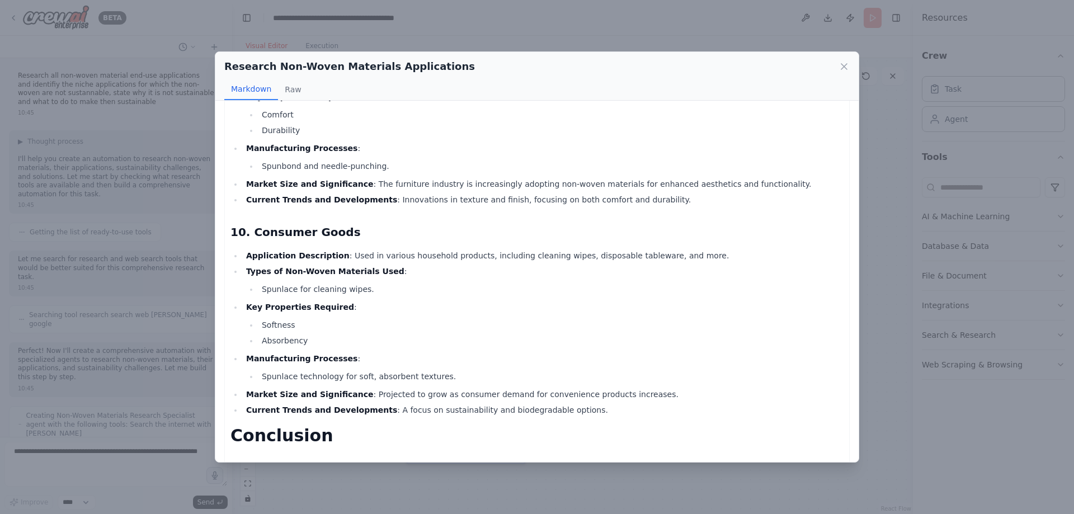
scroll to position [2036, 0]
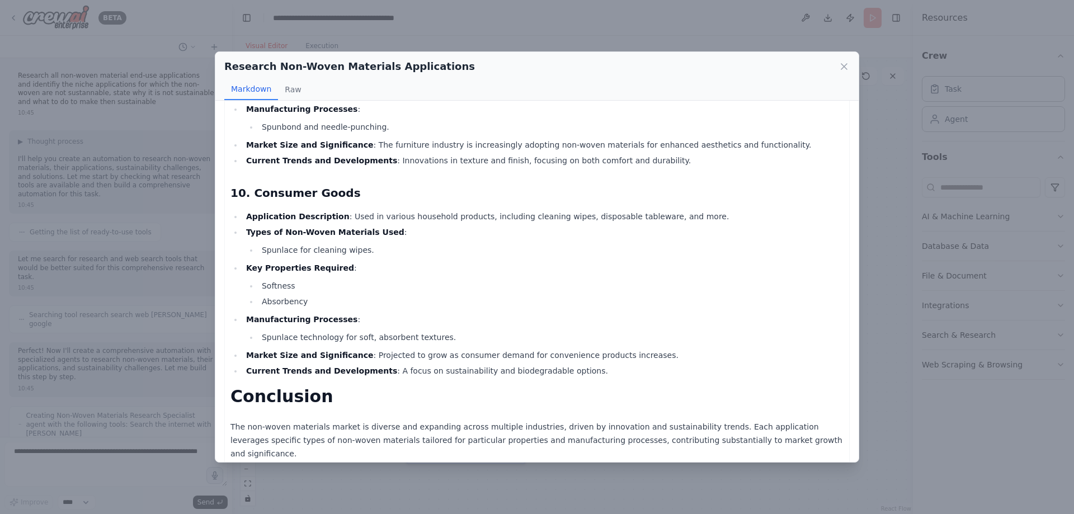
click at [436, 266] on li "Key Properties Required : Softness Absorbency" at bounding box center [543, 284] width 601 height 47
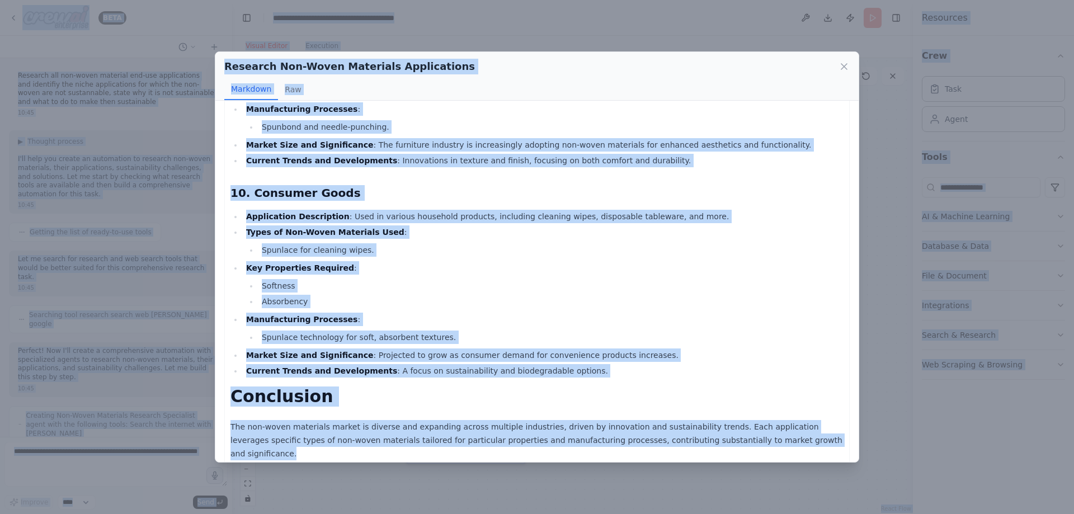
click at [509, 228] on li "Types of Non-Woven Materials Used : Spunlace for cleaning wipes." at bounding box center [543, 240] width 601 height 31
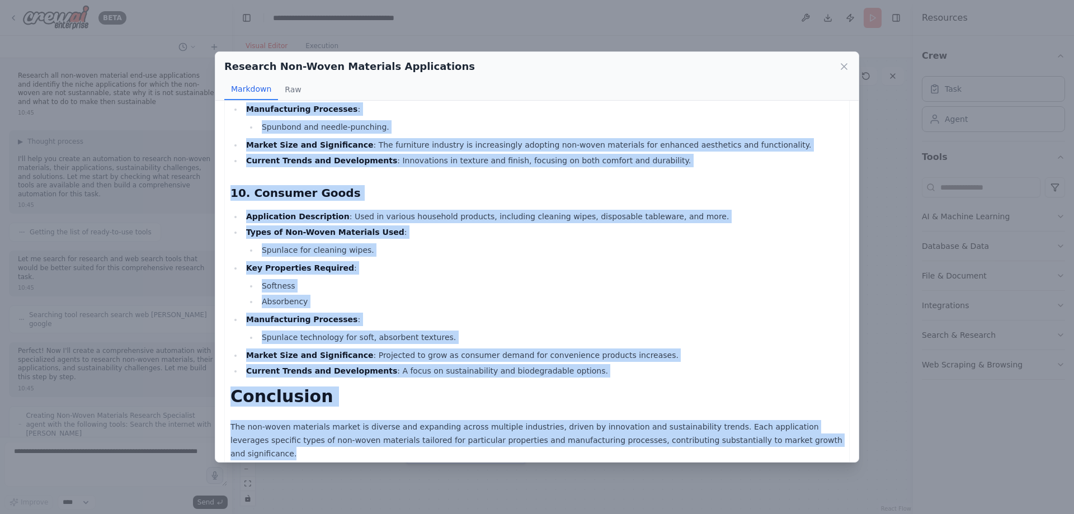
drag, startPoint x: 231, startPoint y: 128, endPoint x: 804, endPoint y: 435, distance: 650.3
copy div "Comprehensive Report on Non-Woven Materials Applications Across Industries 1. M…"
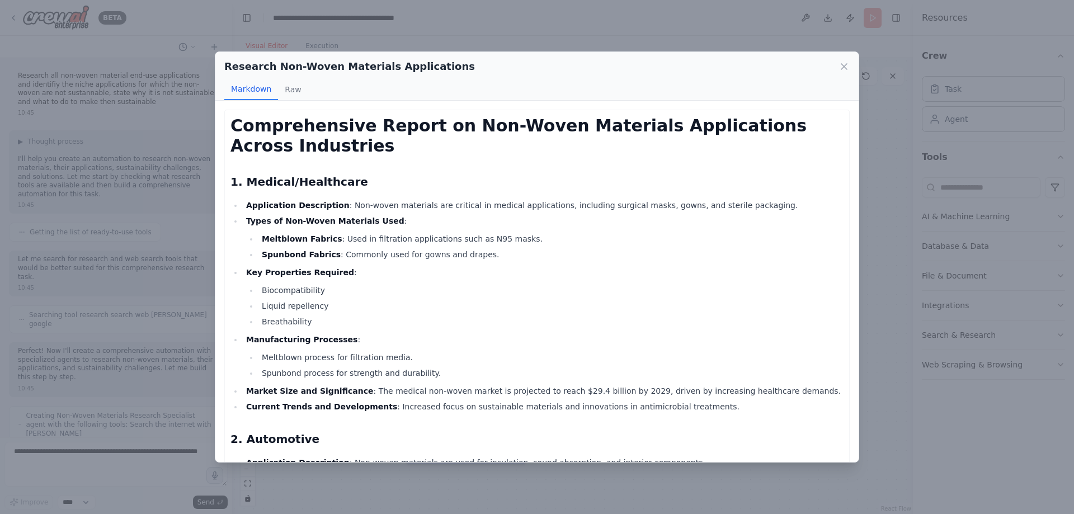
scroll to position [784, 0]
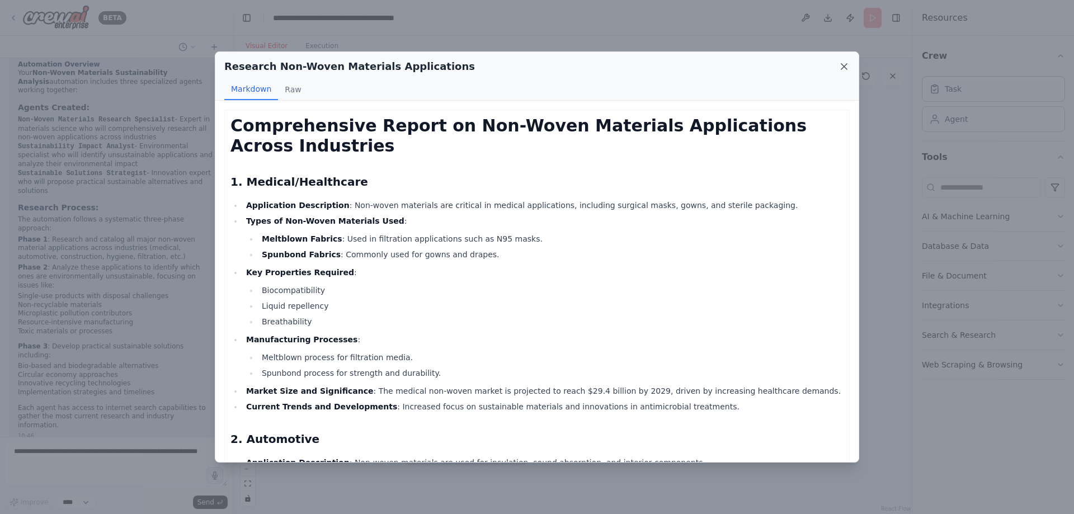
click at [846, 65] on icon at bounding box center [844, 67] width 6 height 6
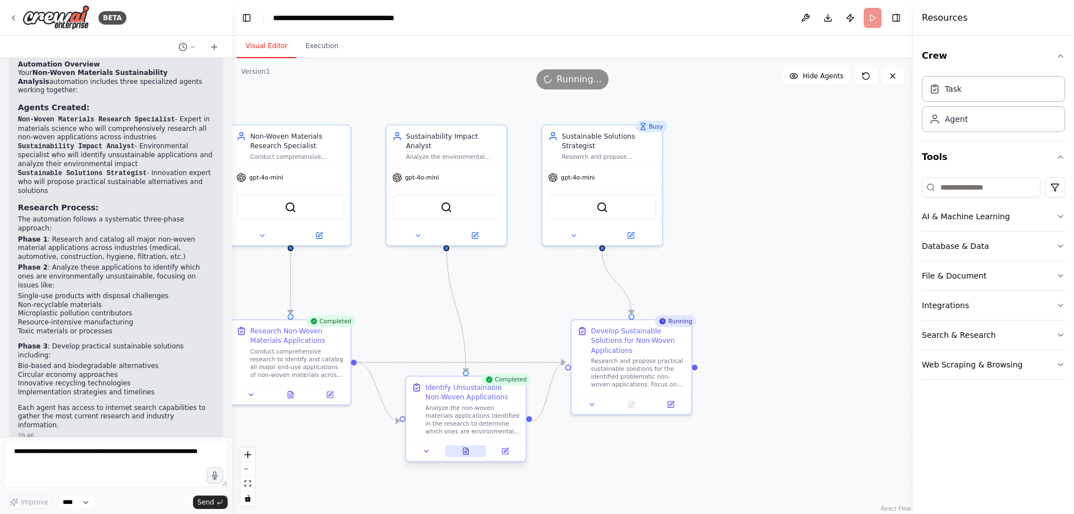
click at [465, 455] on icon at bounding box center [465, 451] width 5 height 7
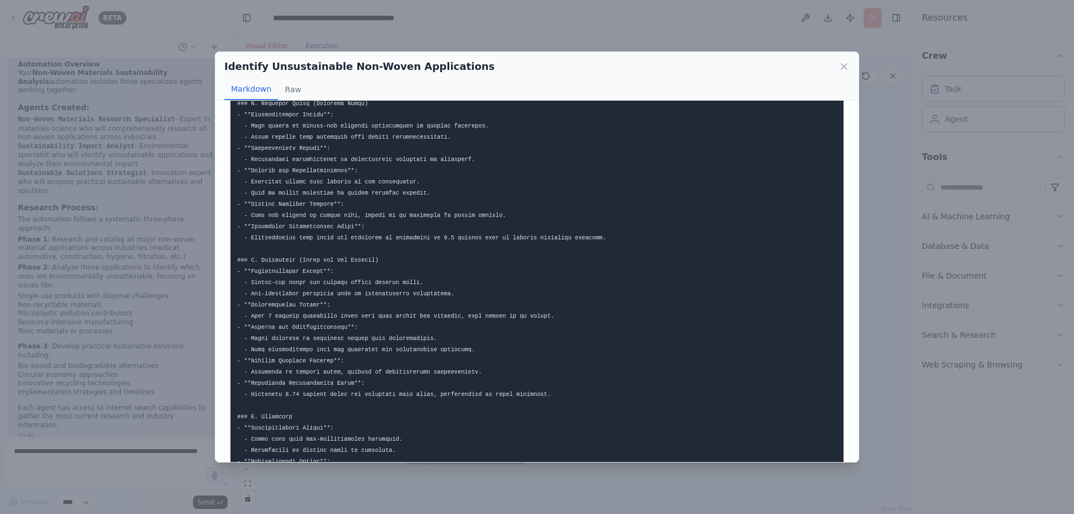
scroll to position [542, 0]
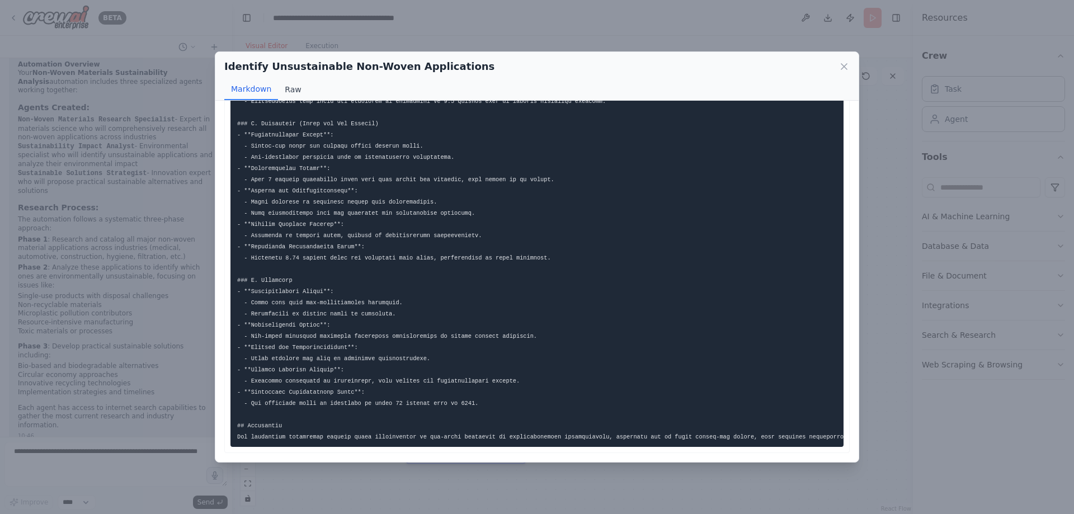
click at [299, 87] on button "Raw" at bounding box center [293, 89] width 30 height 21
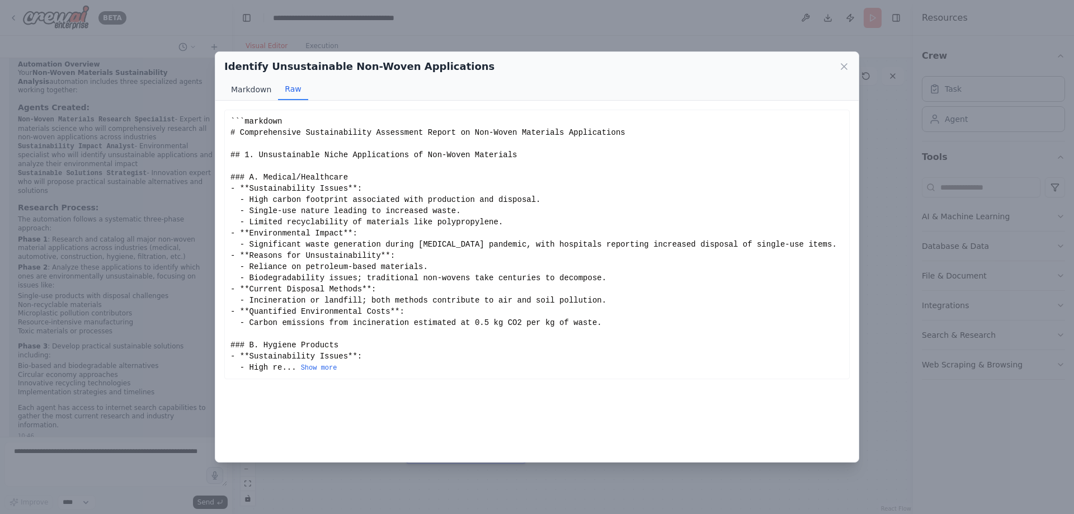
click at [246, 89] on button "Markdown" at bounding box center [251, 89] width 54 height 21
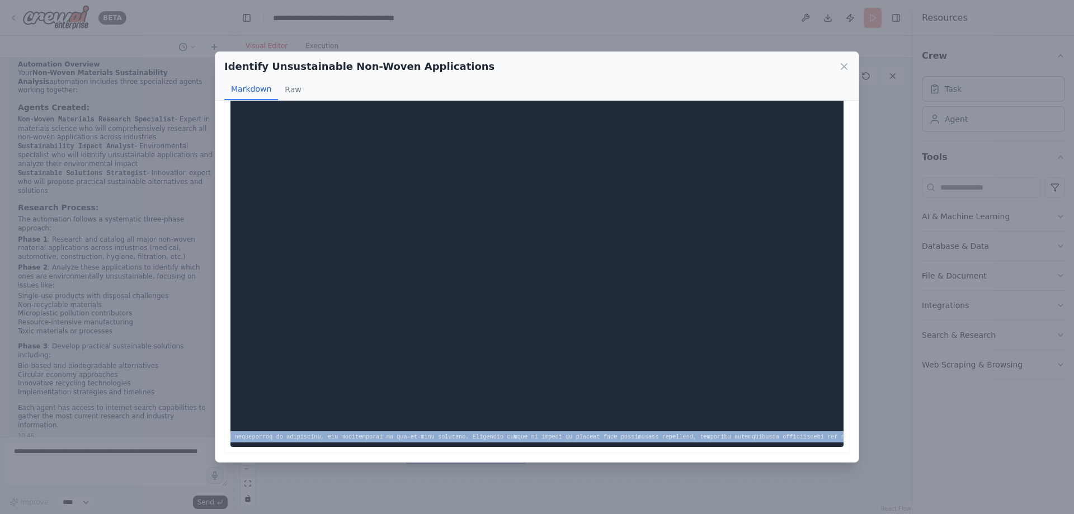
scroll to position [0, 576]
drag, startPoint x: 238, startPoint y: 126, endPoint x: 892, endPoint y: 450, distance: 730.1
click at [892, 450] on div "Identify Unsustainable Non-Woven Applications Markdown Raw ... Show more Not va…" at bounding box center [537, 257] width 1074 height 514
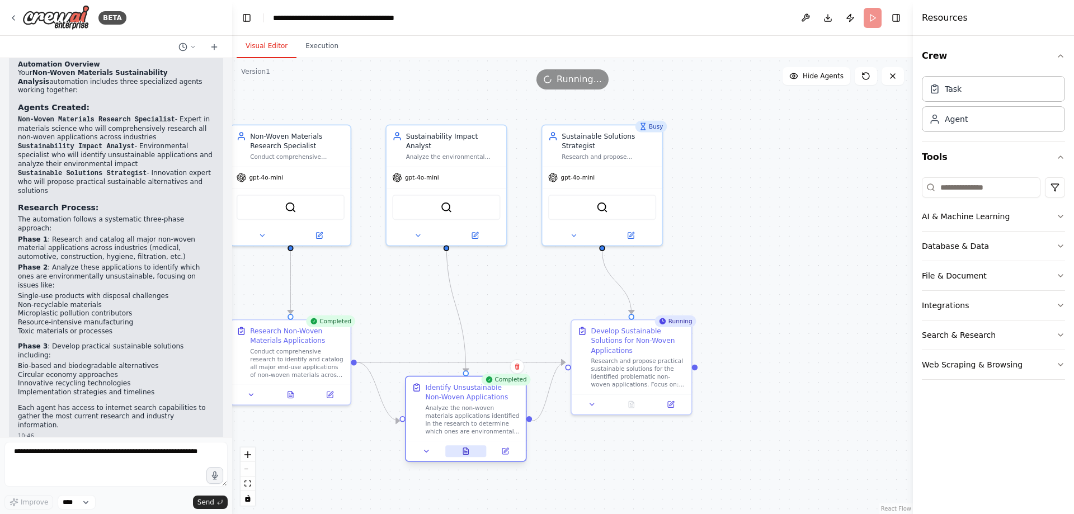
click at [467, 455] on icon at bounding box center [465, 451] width 5 height 7
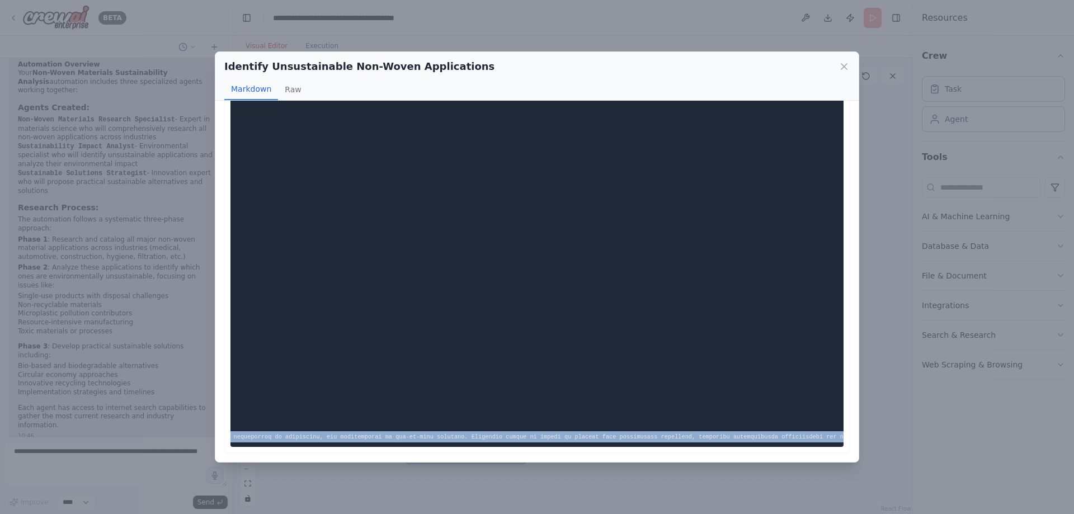
drag, startPoint x: 238, startPoint y: 124, endPoint x: 827, endPoint y: 429, distance: 663.3
click at [827, 429] on code at bounding box center [298, 17] width 1272 height 846
copy code "# Comprehensive Sustainability Assessment Report on Non-Woven Materials Applica…"
click at [842, 65] on icon at bounding box center [844, 66] width 11 height 11
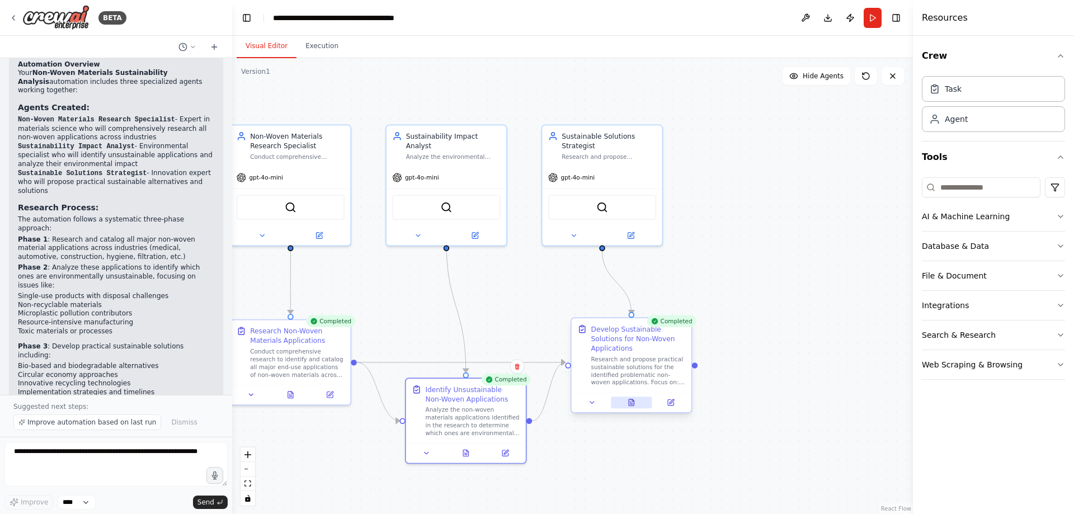
click at [634, 399] on icon at bounding box center [631, 402] width 5 height 7
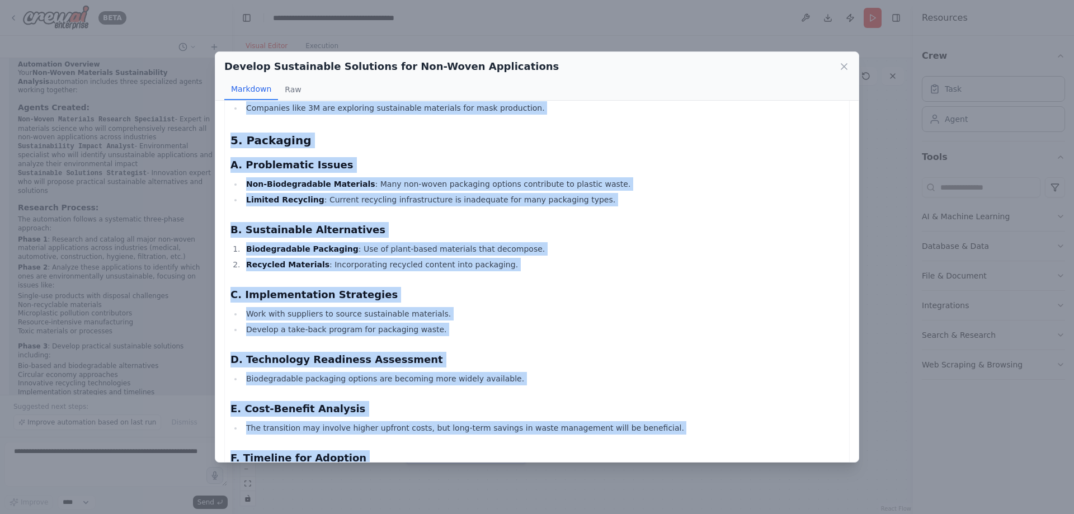
scroll to position [2336, 0]
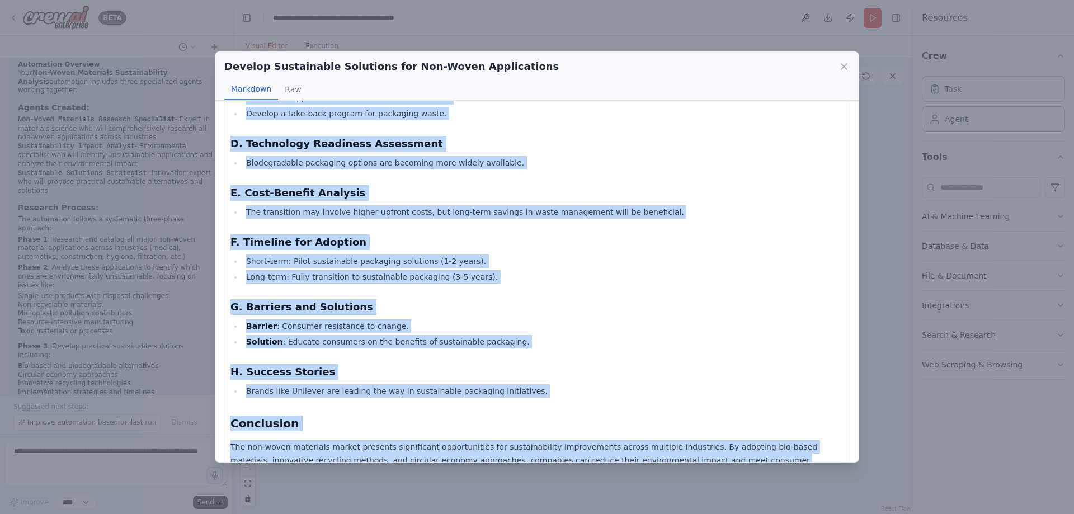
drag, startPoint x: 232, startPoint y: 126, endPoint x: 647, endPoint y: 488, distance: 550.4
click at [647, 488] on div "Develop Sustainable Solutions for Non-Woven Applications Markdown Raw Comprehen…" at bounding box center [537, 257] width 1074 height 514
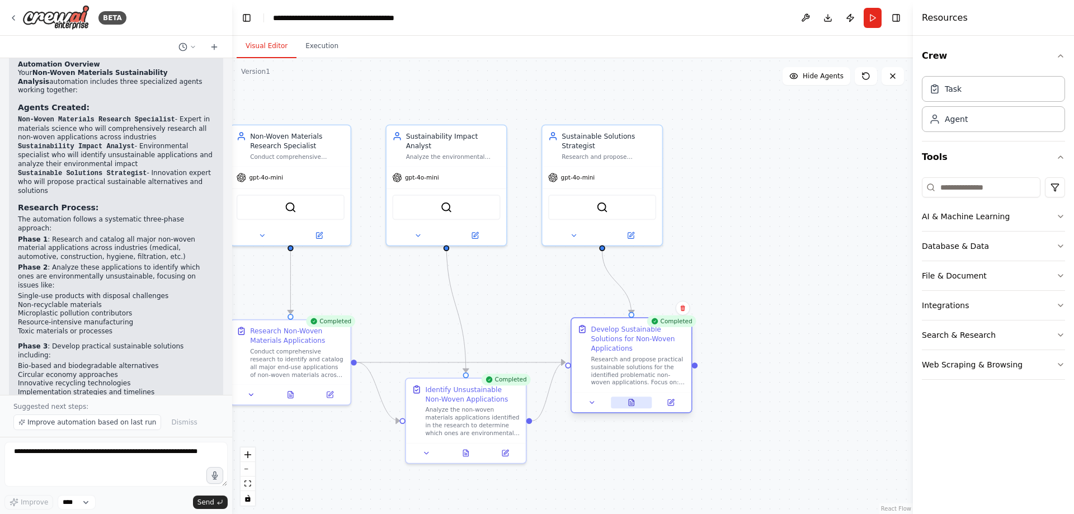
click at [631, 399] on icon at bounding box center [631, 402] width 5 height 7
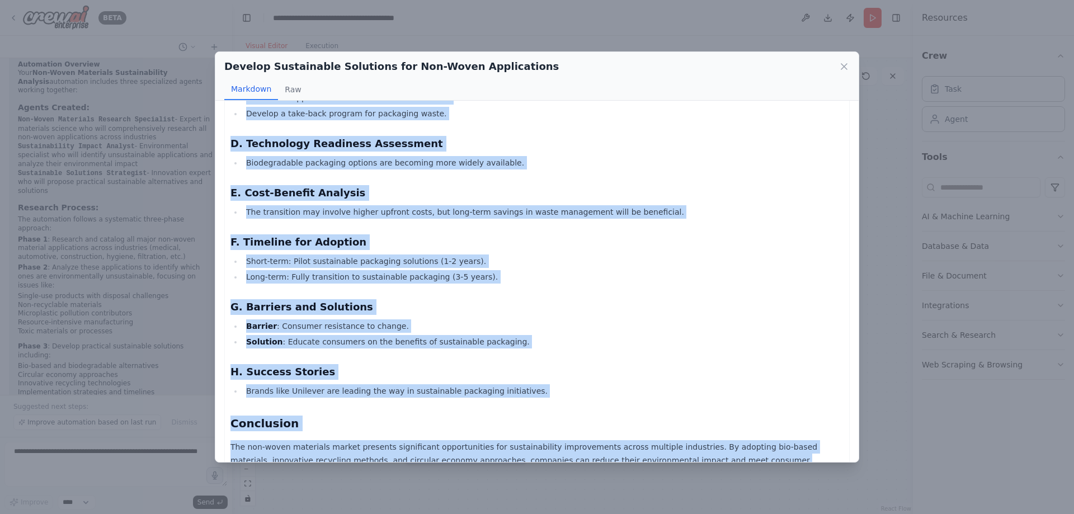
drag, startPoint x: 231, startPoint y: 123, endPoint x: 622, endPoint y: 437, distance: 501.4
copy div "Comprehensive Solutions Report on Non-Woven Materials Applications Introduction…"
click at [848, 67] on icon at bounding box center [844, 66] width 11 height 11
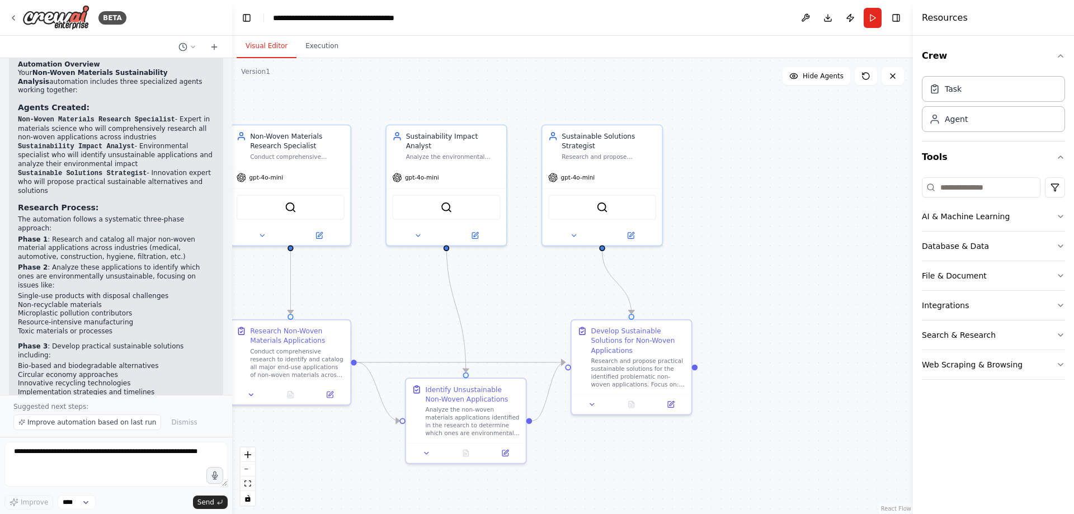
scroll to position [826, 0]
